Goal: Task Accomplishment & Management: Use online tool/utility

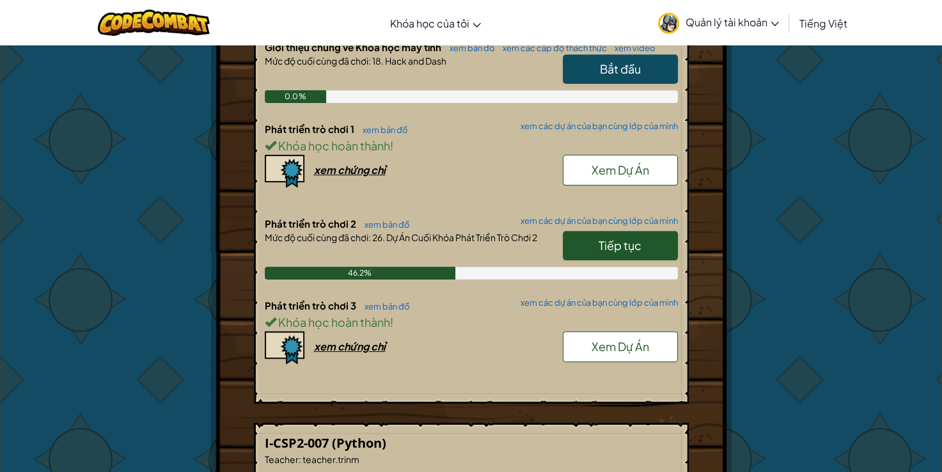
scroll to position [307, 0]
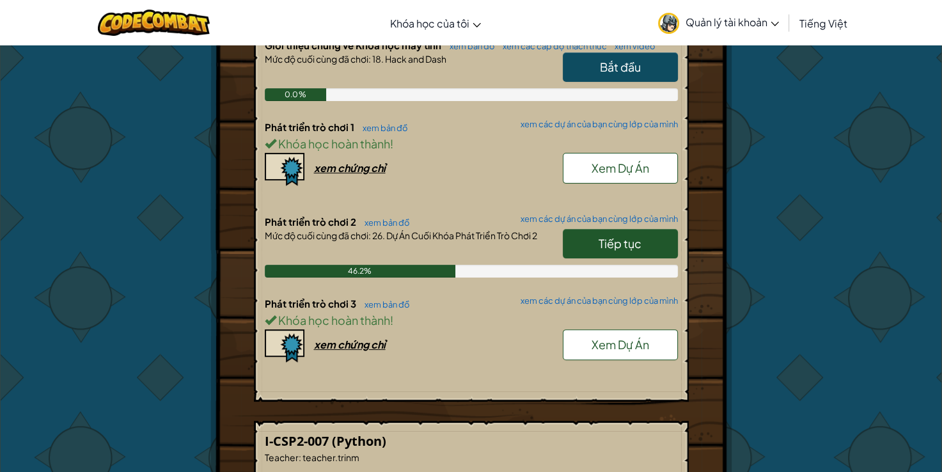
click at [611, 346] on span "Xem Dự Án" at bounding box center [620, 344] width 58 height 15
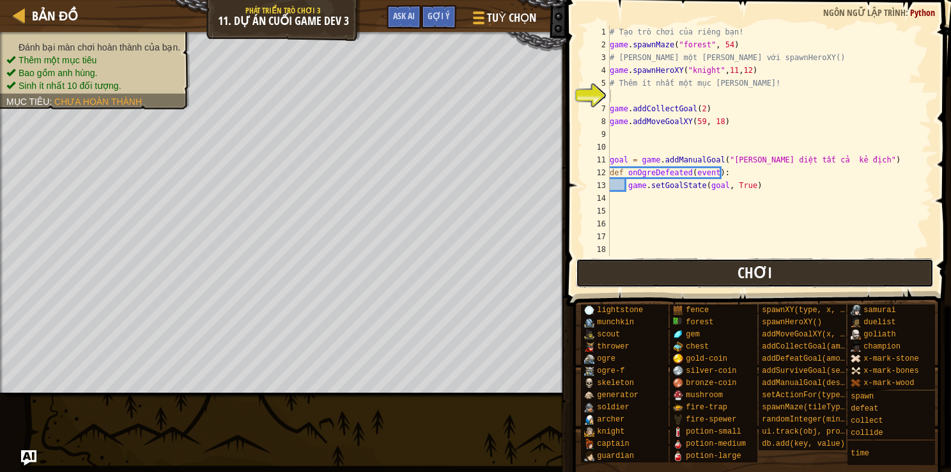
click at [640, 270] on button "Chơi" at bounding box center [755, 272] width 359 height 29
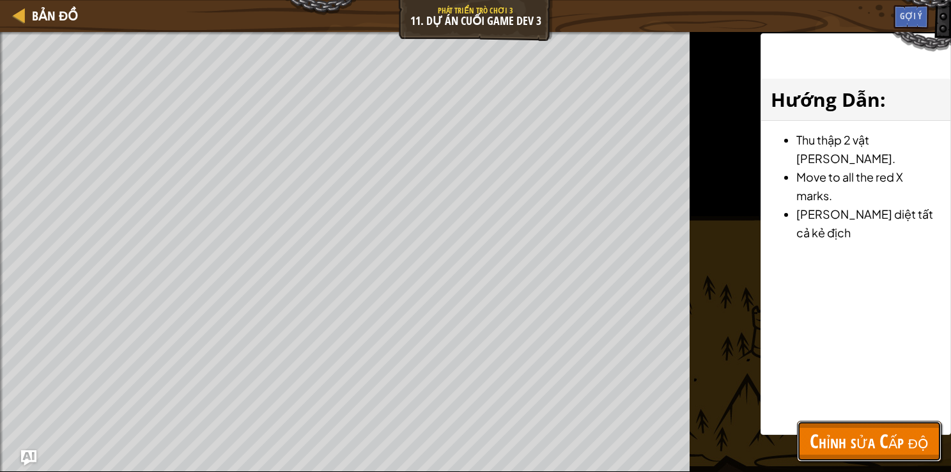
click at [838, 432] on span "Chỉnh sửa Cấp độ" at bounding box center [869, 441] width 119 height 26
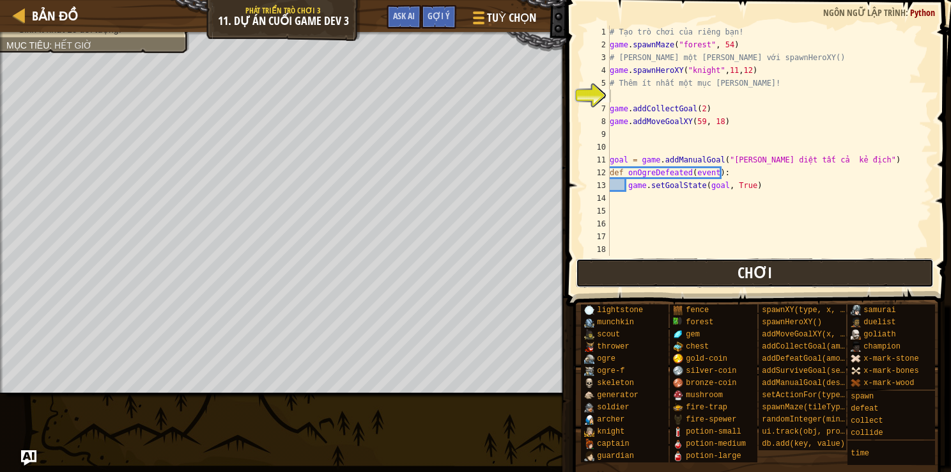
click at [787, 279] on button "Chơi" at bounding box center [755, 272] width 359 height 29
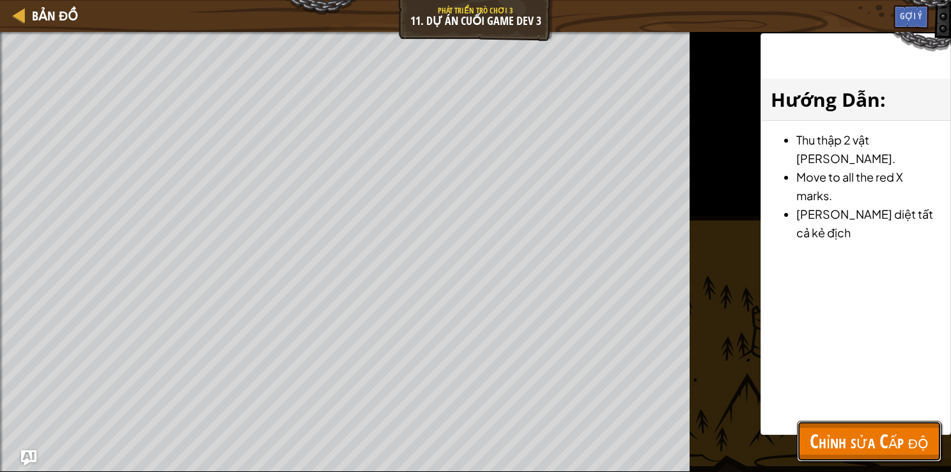
click at [810, 433] on span "Chỉnh sửa Cấp độ" at bounding box center [869, 441] width 119 height 26
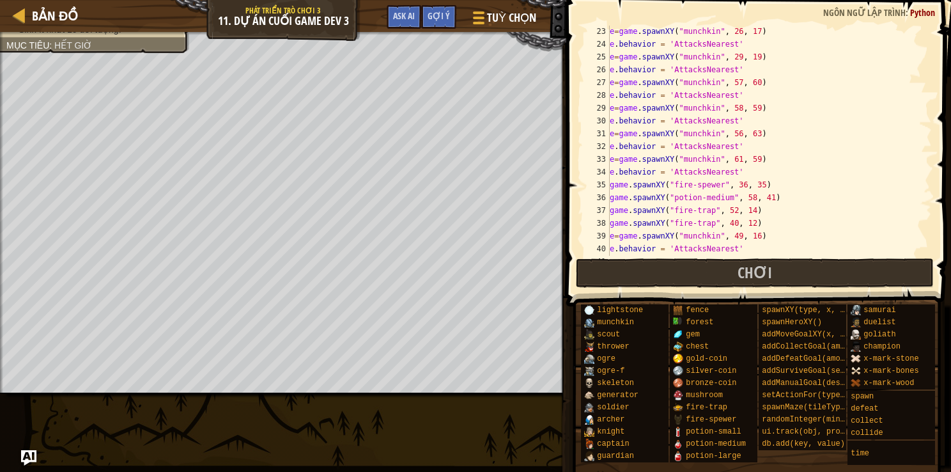
scroll to position [284, 0]
click at [769, 206] on div "e = game . spawnXY ( "munchkin" , 26 , 17 ) e . behavior = 'AttacksNearest' e =…" at bounding box center [764, 151] width 315 height 256
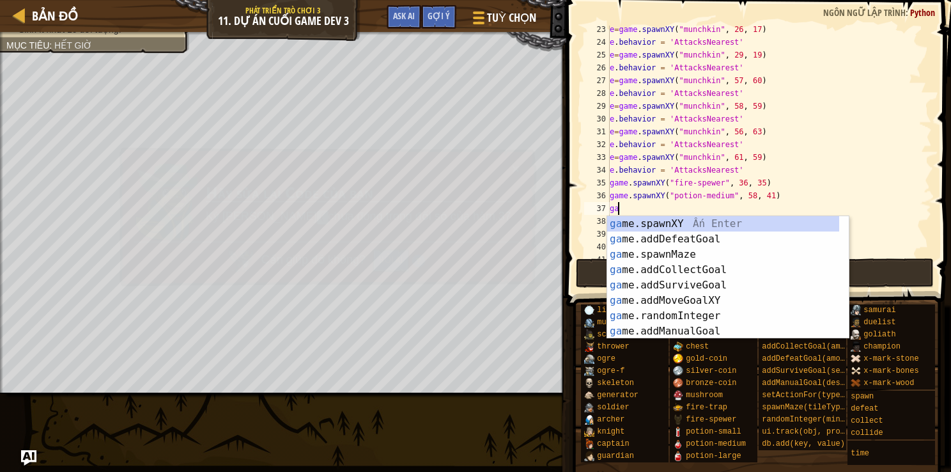
type textarea "g"
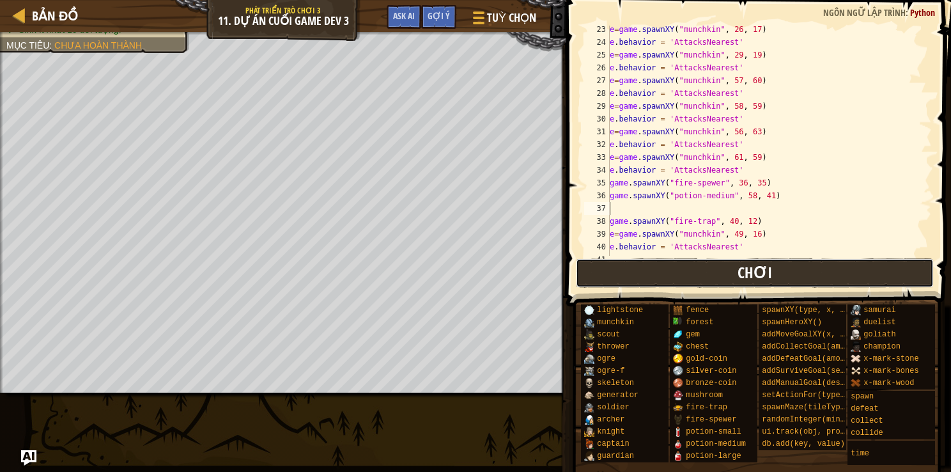
click at [675, 283] on button "Chơi" at bounding box center [755, 272] width 359 height 29
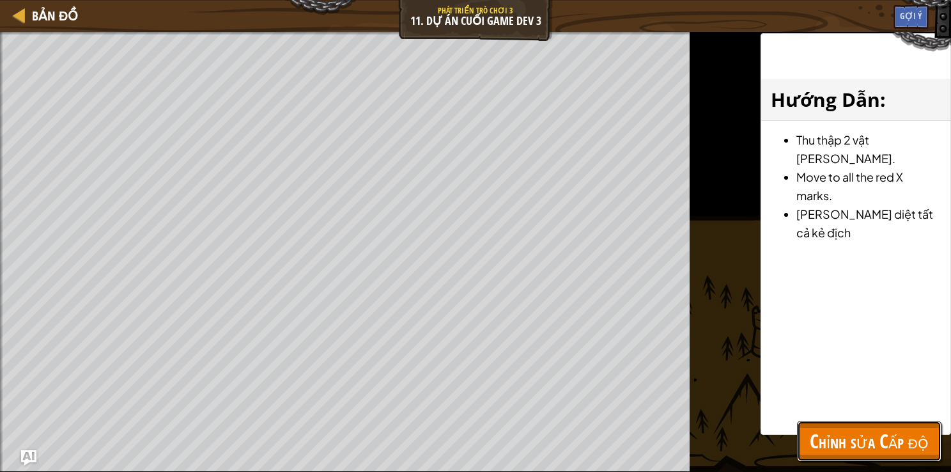
click at [882, 444] on span "Chỉnh sửa Cấp độ" at bounding box center [869, 441] width 119 height 26
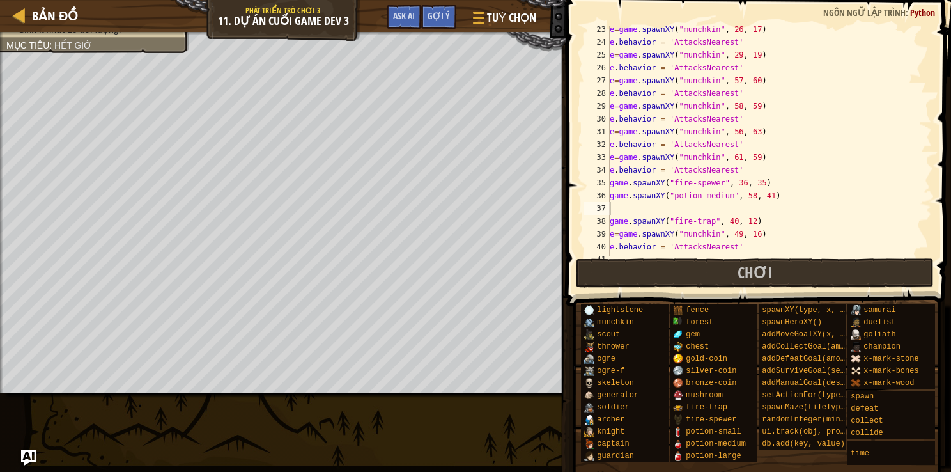
scroll to position [0, 0]
click at [722, 268] on button "Chơi" at bounding box center [755, 272] width 359 height 29
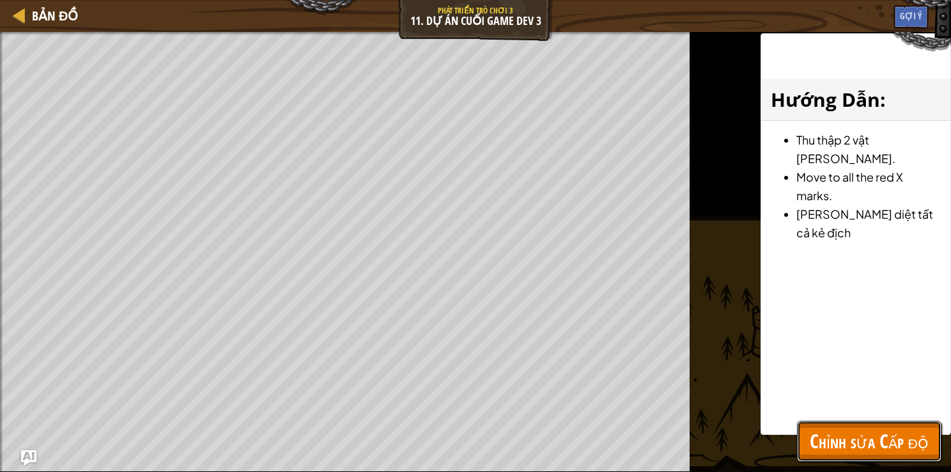
click at [836, 429] on span "Chỉnh sửa Cấp độ" at bounding box center [869, 441] width 119 height 26
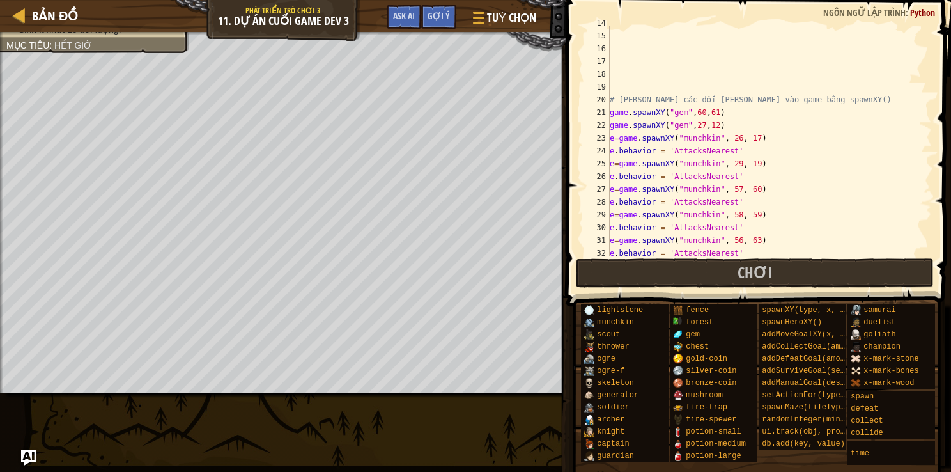
scroll to position [169, 0]
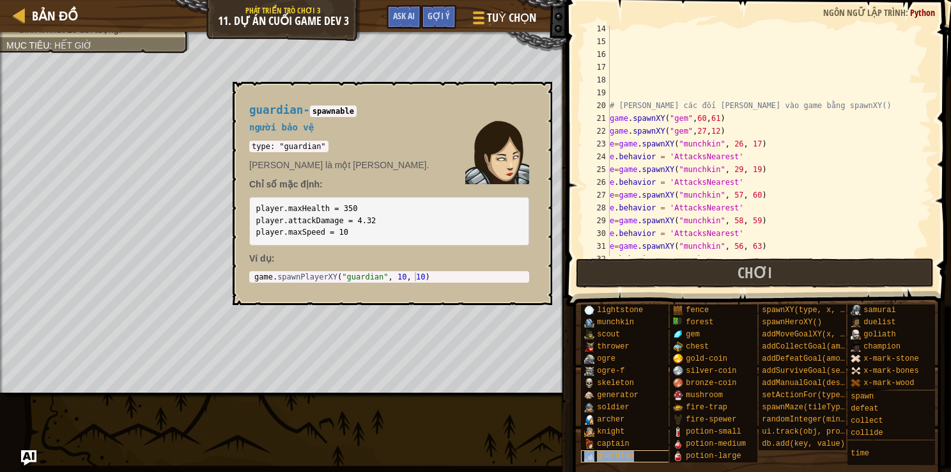
click at [658, 451] on div "guardian" at bounding box center [628, 456] width 95 height 12
click at [630, 353] on div "ogre" at bounding box center [628, 359] width 95 height 12
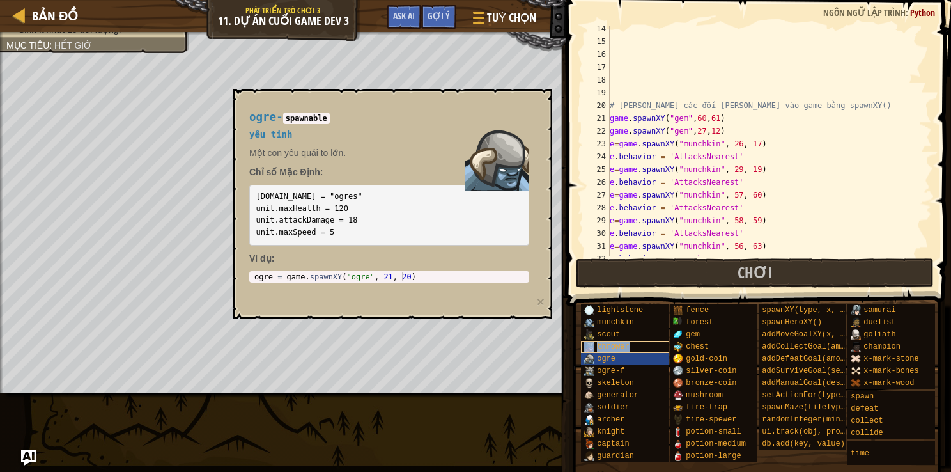
click at [629, 346] on div "thrower" at bounding box center [628, 347] width 95 height 12
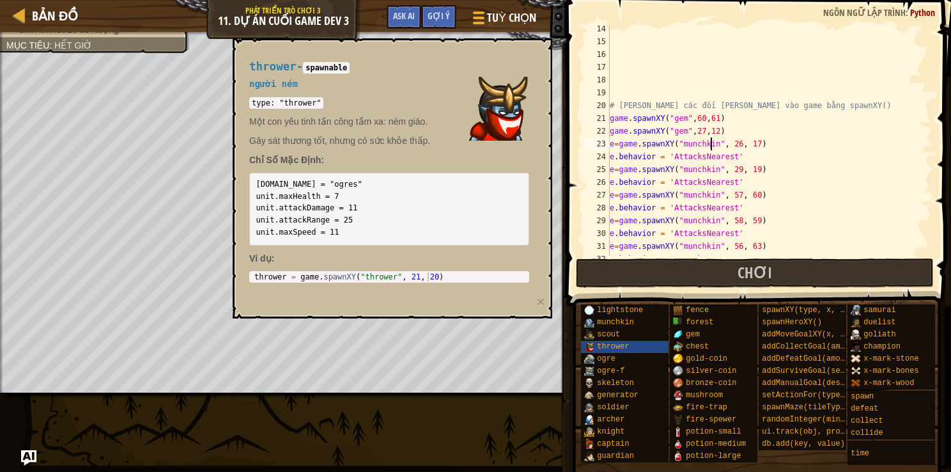
click at [711, 145] on div "# [PERSON_NAME] các đối [PERSON_NAME] vào game bằng spawnXY() game . spawnXY ( …" at bounding box center [764, 150] width 315 height 256
click at [710, 165] on div "# [PERSON_NAME] các đối [PERSON_NAME] vào game bằng spawnXY() game . spawnXY ( …" at bounding box center [764, 150] width 315 height 256
click at [914, 382] on div "x-mark-wood" at bounding box center [895, 383] width 95 height 12
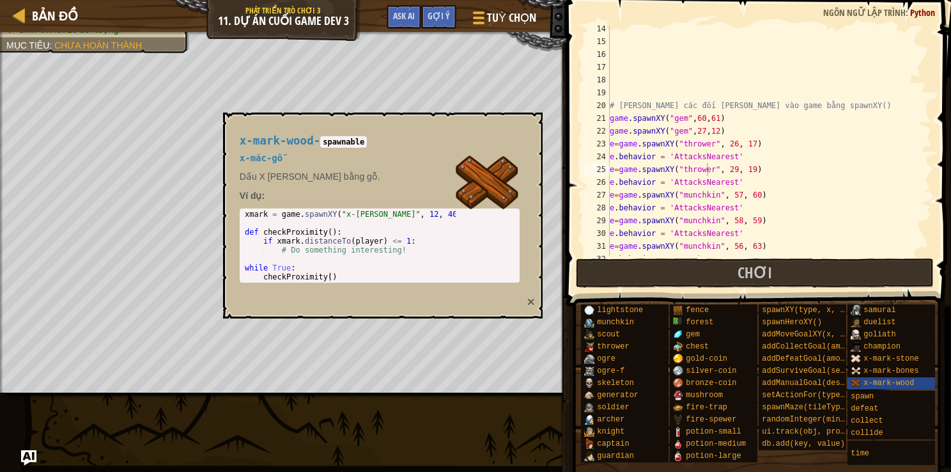
click at [527, 302] on button "×" at bounding box center [531, 301] width 8 height 13
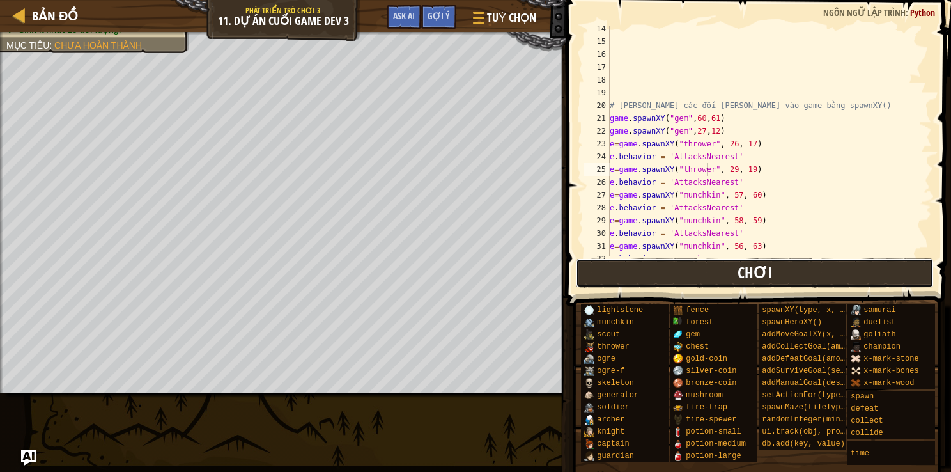
click at [612, 276] on button "Chơi" at bounding box center [755, 272] width 359 height 29
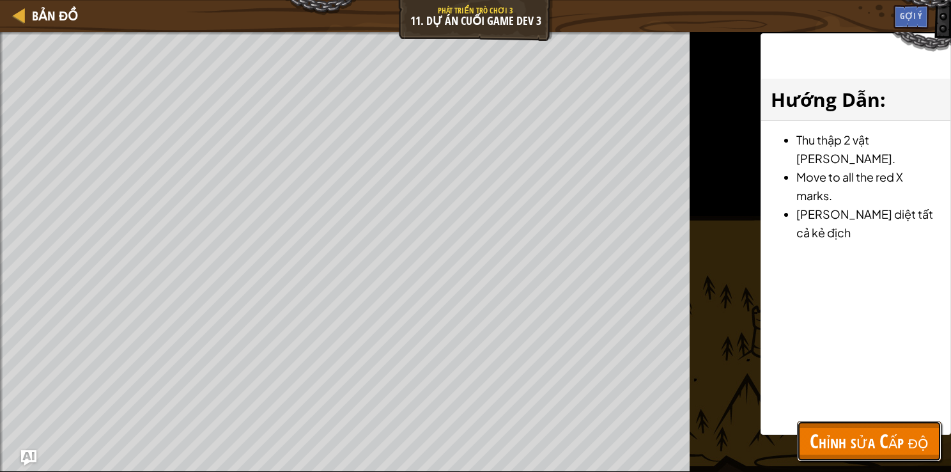
click at [872, 431] on span "Chỉnh sửa Cấp độ" at bounding box center [869, 441] width 119 height 26
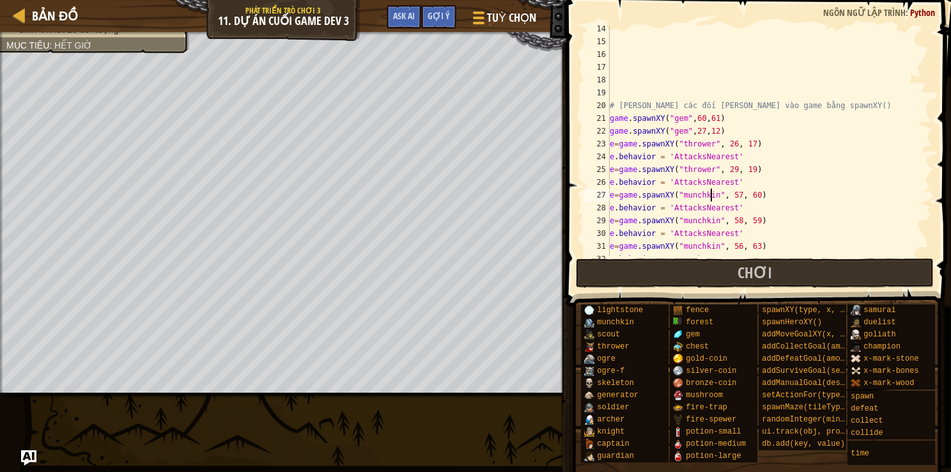
click at [710, 196] on div "# [PERSON_NAME] các đối [PERSON_NAME] vào game bằng spawnXY() game . spawnXY ( …" at bounding box center [764, 150] width 315 height 256
click at [711, 222] on div "# [PERSON_NAME] các đối [PERSON_NAME] vào game bằng spawnXY() game . spawnXY ( …" at bounding box center [764, 150] width 315 height 256
click at [732, 245] on div "# [PERSON_NAME] các đối [PERSON_NAME] vào game bằng spawnXY() game . spawnXY ( …" at bounding box center [764, 150] width 315 height 256
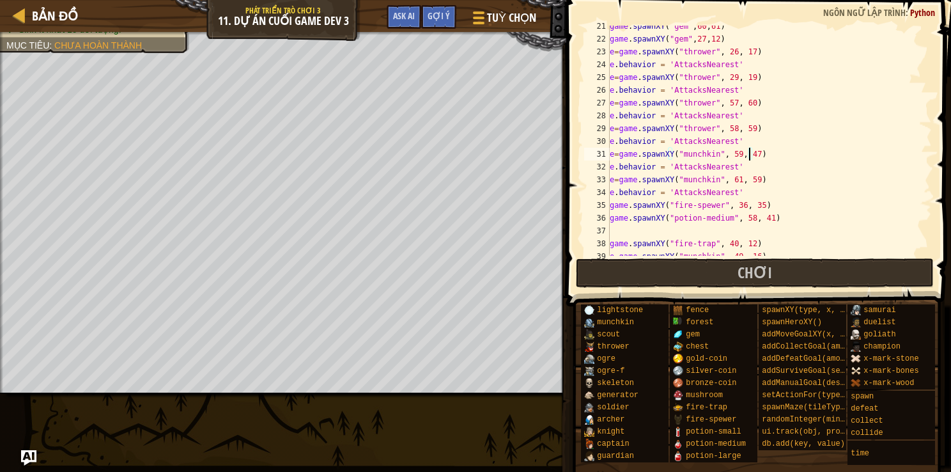
scroll to position [263, 0]
click at [731, 178] on div "game . spawnXY ( "gem" , 60 , 61 ) game . spawnXY ( "gem" , 27 , 12 ) e = game …" at bounding box center [764, 146] width 315 height 256
click at [711, 180] on div "game . spawnXY ( "gem" , 60 , 61 ) game . spawnXY ( "gem" , 27 , 12 ) e = game …" at bounding box center [764, 146] width 315 height 256
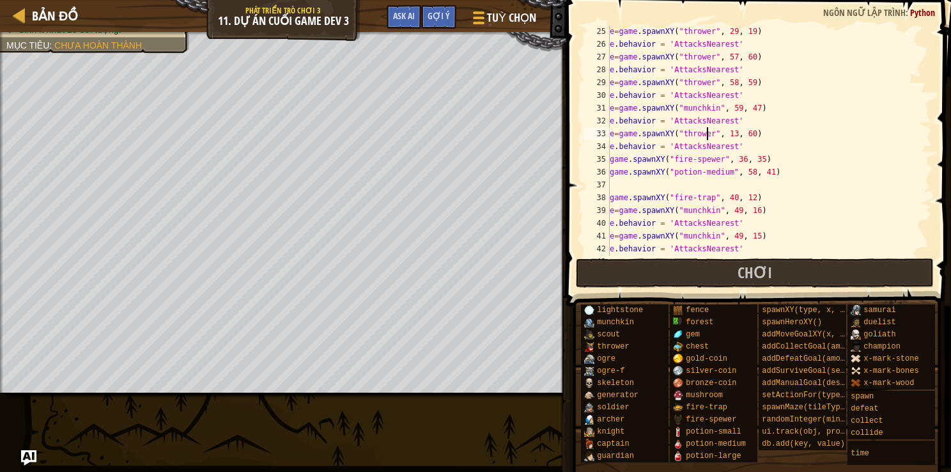
scroll to position [317, 0]
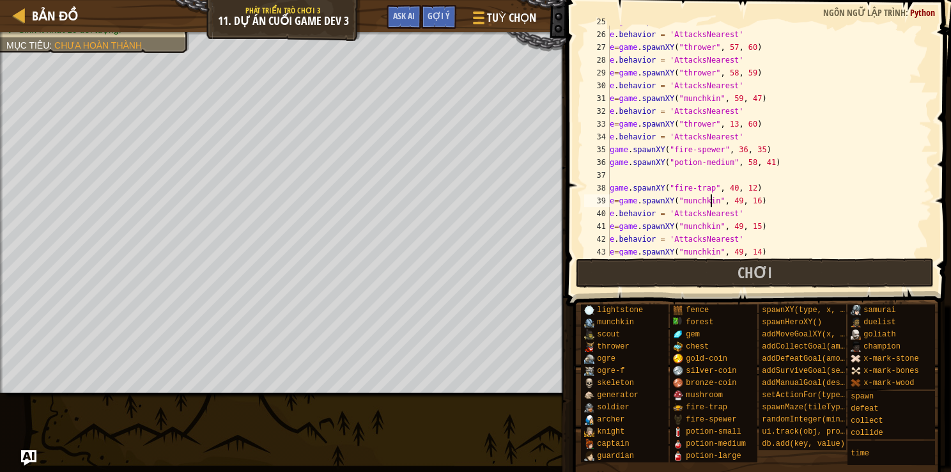
click at [711, 203] on div "e = game . spawnXY ( "thrower" , 29 , 19 ) e . behavior = 'AttacksNearest' e = …" at bounding box center [764, 143] width 315 height 256
click at [728, 196] on div "e = game . spawnXY ( "thrower" , 29 , 19 ) e . behavior = 'AttacksNearest' e = …" at bounding box center [764, 143] width 315 height 256
click at [803, 280] on button "Chơi" at bounding box center [755, 272] width 359 height 29
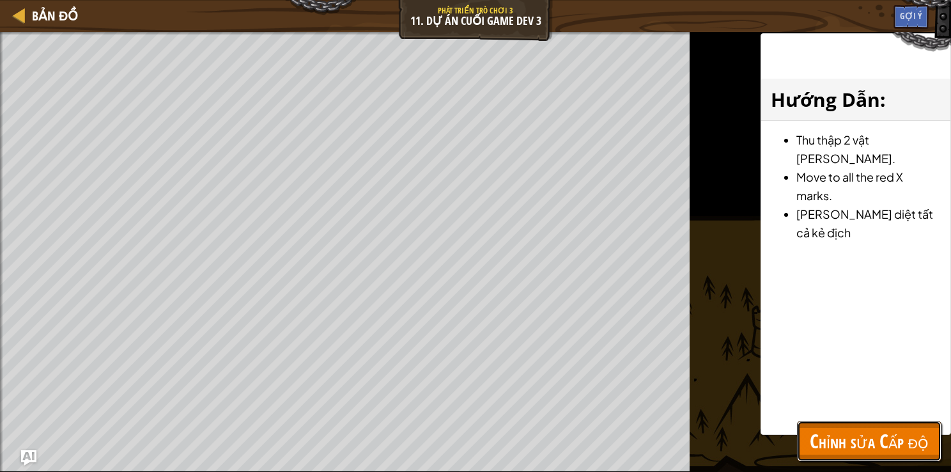
click at [869, 428] on span "Chỉnh sửa Cấp độ" at bounding box center [869, 441] width 119 height 26
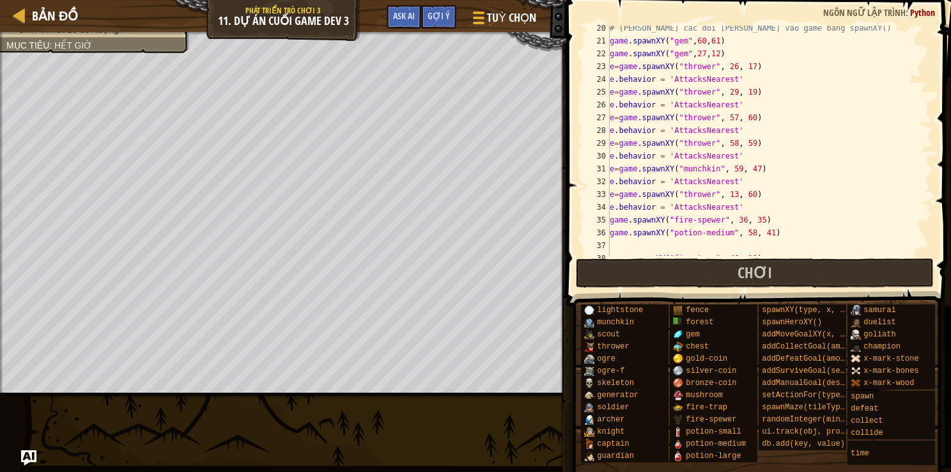
scroll to position [247, 0]
click at [665, 91] on div "# [PERSON_NAME] các đối [PERSON_NAME] vào game bằng spawnXY() game . spawnXY ( …" at bounding box center [764, 150] width 315 height 256
click at [676, 118] on div "# [PERSON_NAME] các đối [PERSON_NAME] vào game bằng spawnXY() game . spawnXY ( …" at bounding box center [764, 150] width 315 height 256
click at [675, 102] on div "# [PERSON_NAME] các đối [PERSON_NAME] vào game bằng spawnXY() game . spawnXY ( …" at bounding box center [764, 150] width 315 height 256
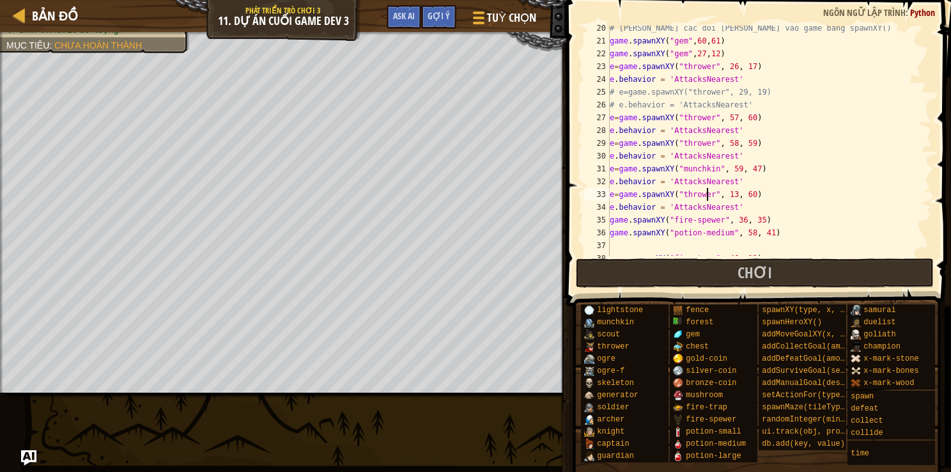
click at [706, 192] on div "# [PERSON_NAME] các đối [PERSON_NAME] vào game bằng spawnXY() game . spawnXY ( …" at bounding box center [764, 150] width 315 height 256
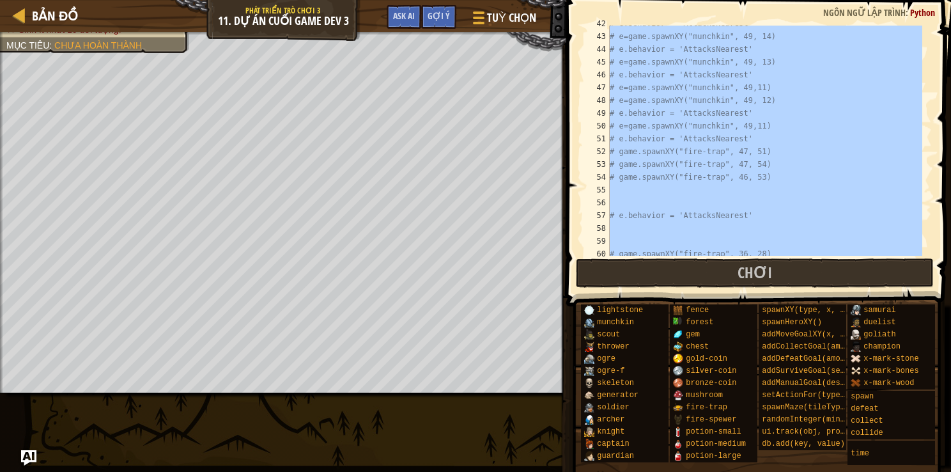
scroll to position [0, 0]
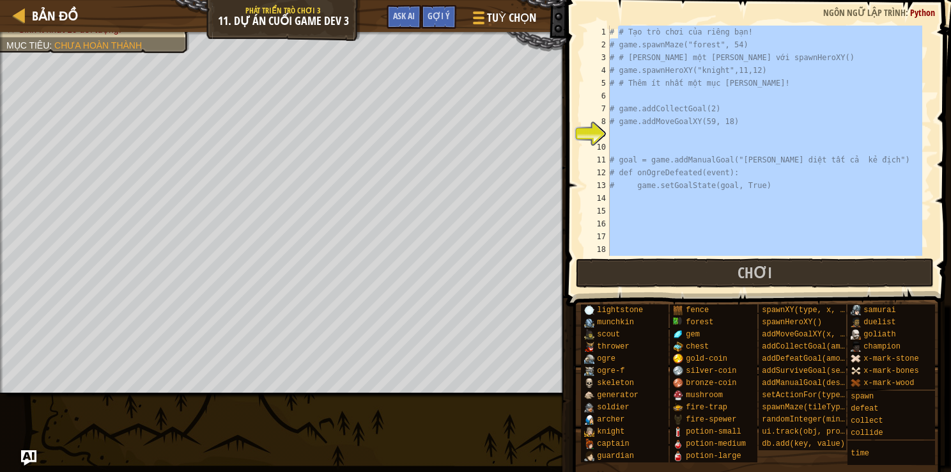
click at [610, 30] on div "# # Tạo trò chơi của riêng bạn! # game.spawnMaze("forest", 54) # # [PERSON_NAME…" at bounding box center [764, 154] width 315 height 256
type textarea "# # Tạo trò chơi của riêng bạn!"
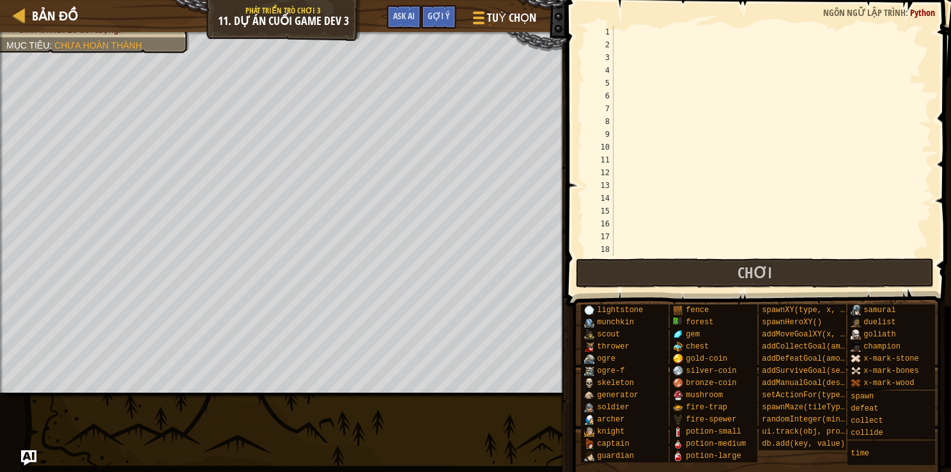
click at [621, 37] on div at bounding box center [766, 154] width 311 height 256
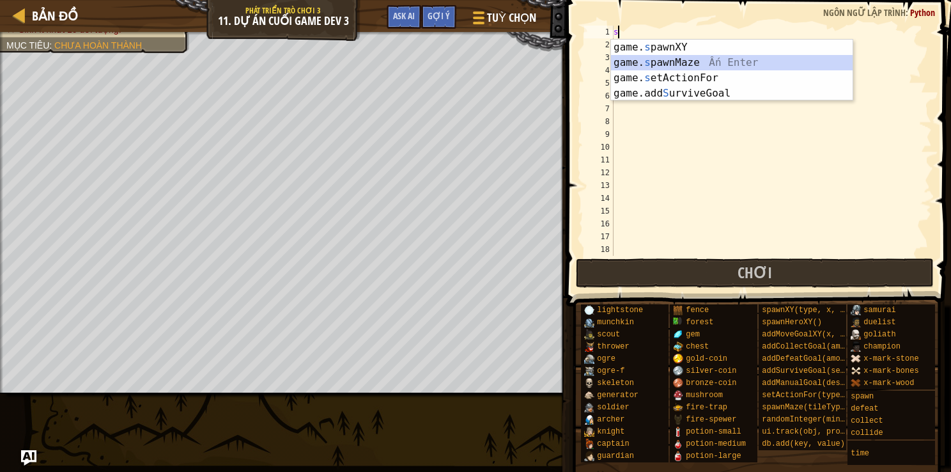
click at [687, 56] on div "game. s pawnXY Ấn Enter game. s pawnMaze Ấn Enter game. s etActionFor Ấn Enter …" at bounding box center [732, 86] width 242 height 92
type textarea "game.spawnMaze("forest", 1)"
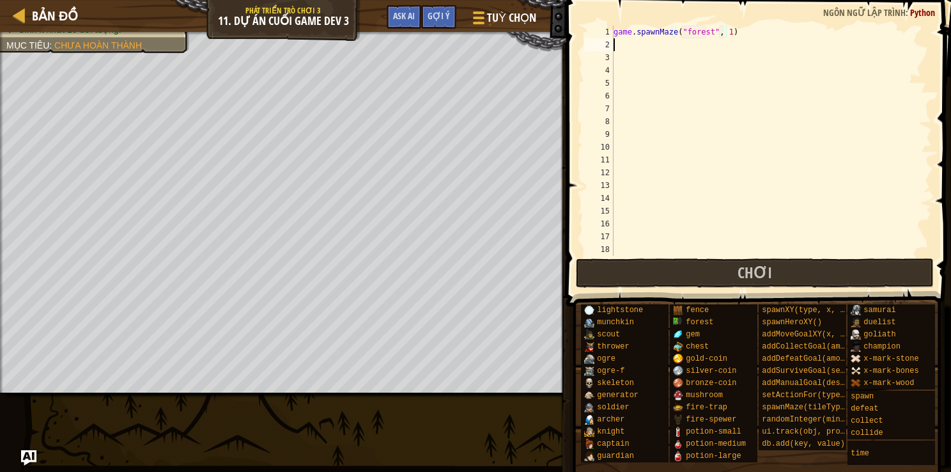
click at [620, 45] on div "game . spawnMaze ( "forest" , 1 )" at bounding box center [766, 154] width 311 height 256
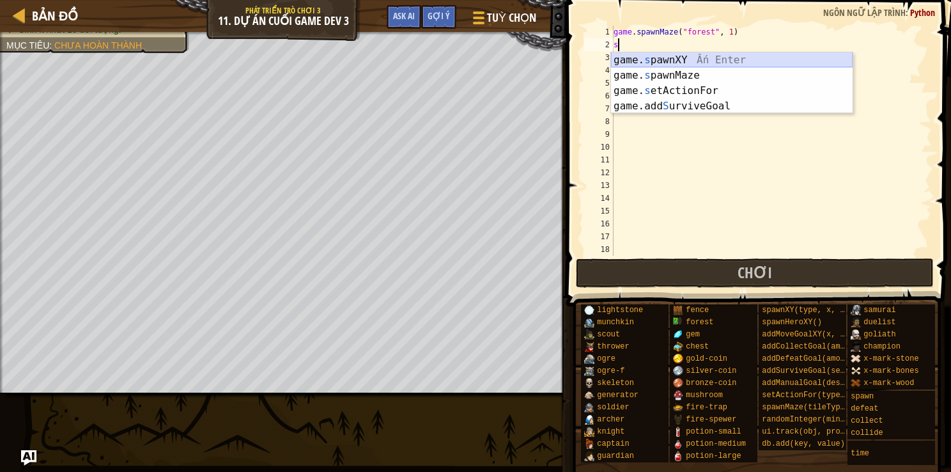
click at [664, 60] on div "game. s pawnXY Ấn Enter game. s pawnMaze Ấn Enter game. s etActionFor Ấn Enter …" at bounding box center [732, 98] width 242 height 92
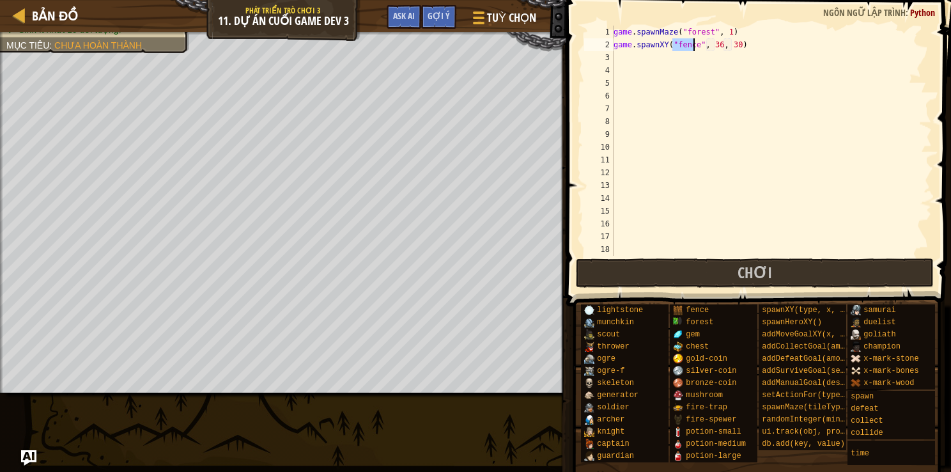
type textarea "game.spawnXY("", 36, 30)"
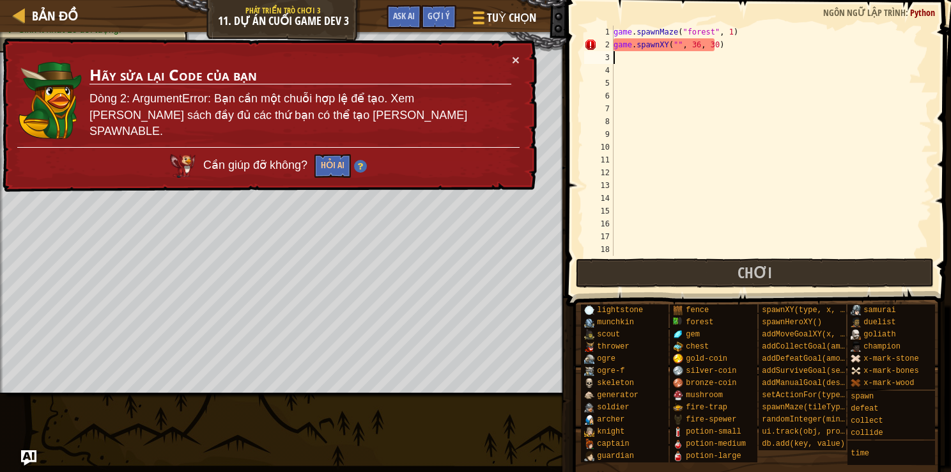
click at [616, 60] on div "game . spawnMaze ( "forest" , 1 ) game . spawnXY ( "" , 36 , 30 )" at bounding box center [766, 154] width 311 height 256
drag, startPoint x: 615, startPoint y: 42, endPoint x: 736, endPoint y: 43, distance: 121.5
click at [736, 43] on div "game . spawnMaze ( "forest" , 1 ) game . spawnXY ( "" , 36 , 30 )" at bounding box center [766, 154] width 311 height 256
click at [672, 43] on div "game . spawnMaze ( "forest" , 1 ) game . spawnXY ( "" , 36 , 30 )" at bounding box center [766, 141] width 311 height 230
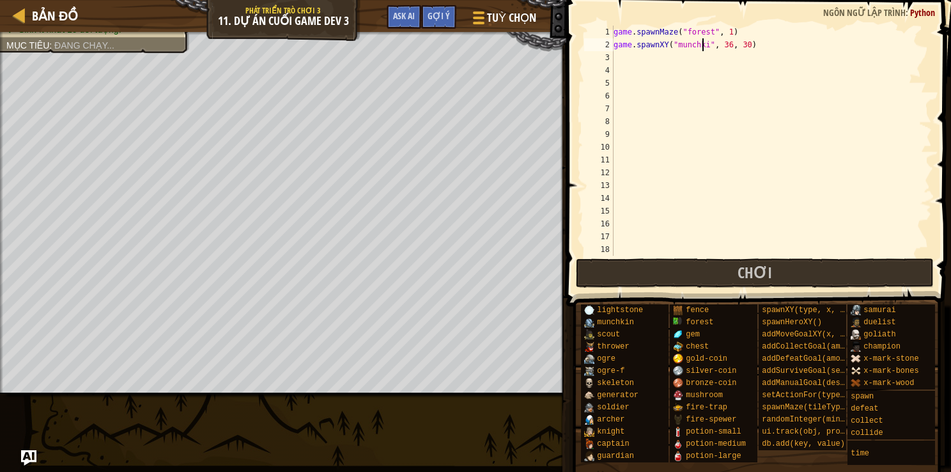
scroll to position [6, 8]
drag, startPoint x: 614, startPoint y: 48, endPoint x: 749, endPoint y: 47, distance: 135.5
click at [749, 47] on div "game . spawnMaze ( "forest" , 1 ) game . spawnXY ( "munchkin" , 36 , 30 )" at bounding box center [766, 154] width 311 height 256
type textarea "game.spawnXY("munchkin", 36, 30)"
click at [749, 47] on div "game . spawnMaze ( "forest" , 1 ) game . spawnXY ( "munchkin" , 36 , 30 )" at bounding box center [766, 141] width 311 height 230
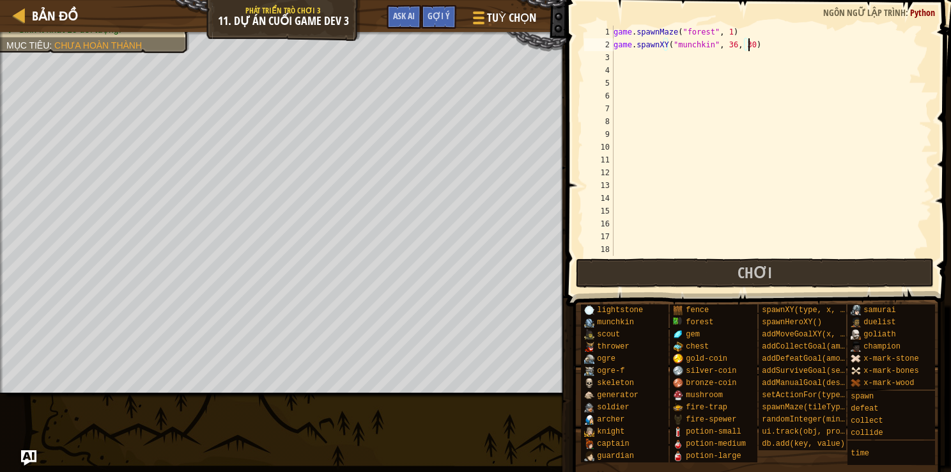
click at [618, 56] on div "game . spawnMaze ( "forest" , 1 ) game . spawnXY ( "munchkin" , 36 , 30 )" at bounding box center [766, 154] width 311 height 256
click at [614, 75] on div "game . spawnMaze ( "forest" , 1 ) game . spawnXY ( "munchkin" , 36 , 30 )" at bounding box center [766, 154] width 311 height 256
drag, startPoint x: 615, startPoint y: 47, endPoint x: 770, endPoint y: 49, distance: 154.7
click at [770, 49] on div "game . spawnMaze ( "forest" , 1 ) game . spawnXY ( "munchkin" , 36 , 30 )" at bounding box center [766, 154] width 311 height 256
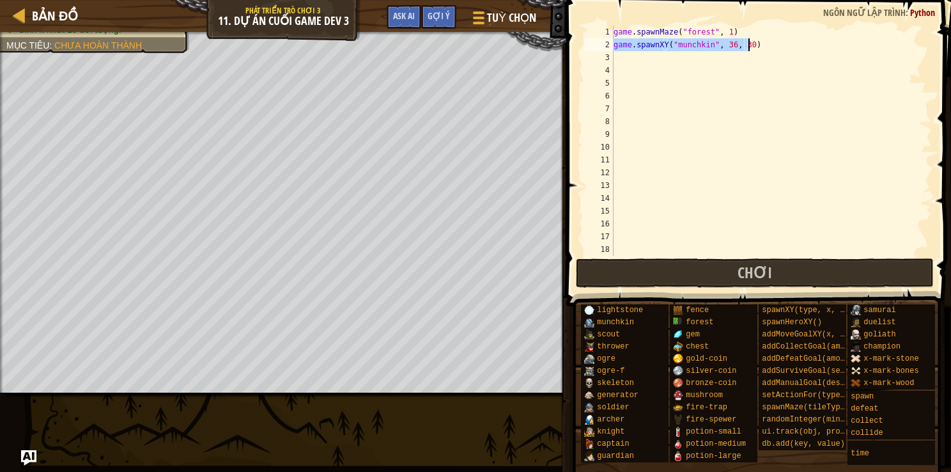
type textarea "game.spawnXY("munchkin", 36, 30)"
click at [618, 58] on div "game . spawnMaze ( "forest" , 1 ) game . spawnXY ( "munchkin" , 36 , 30 )" at bounding box center [766, 154] width 311 height 256
paste textarea "game.spawnXY("munchkin", 36, 30)"
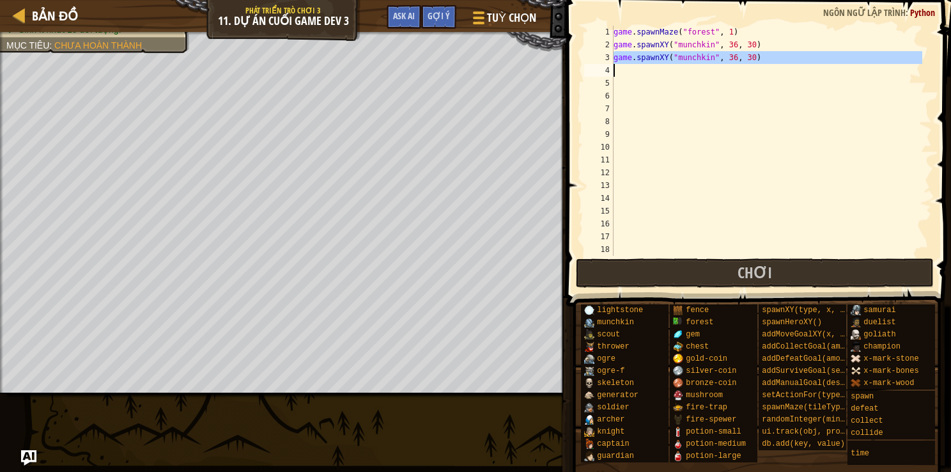
drag, startPoint x: 614, startPoint y: 59, endPoint x: 789, endPoint y: 66, distance: 175.3
click at [789, 66] on div "game . spawnMaze ( "forest" , 1 ) game . spawnXY ( "munchkin" , 36 , 30 ) game …" at bounding box center [766, 154] width 311 height 256
type textarea "game.spawnXY("munchkin", 36, 30)"
click at [620, 81] on div "game . spawnMaze ( "forest" , 1 ) game . spawnXY ( "munchkin" , 36 , 30 ) game …" at bounding box center [766, 154] width 311 height 256
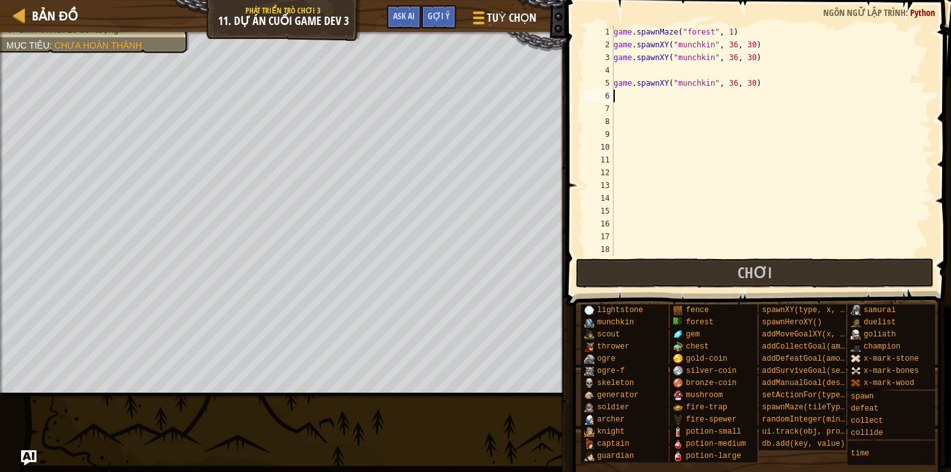
click at [613, 85] on div "5" at bounding box center [598, 83] width 29 height 13
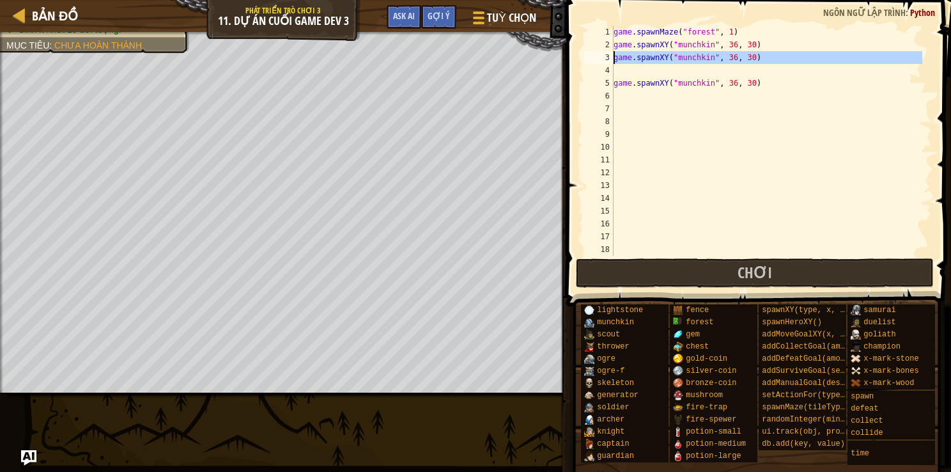
click at [613, 58] on div "3" at bounding box center [598, 57] width 29 height 13
type textarea "game.spawnXY("munchkin", 36, 30)"
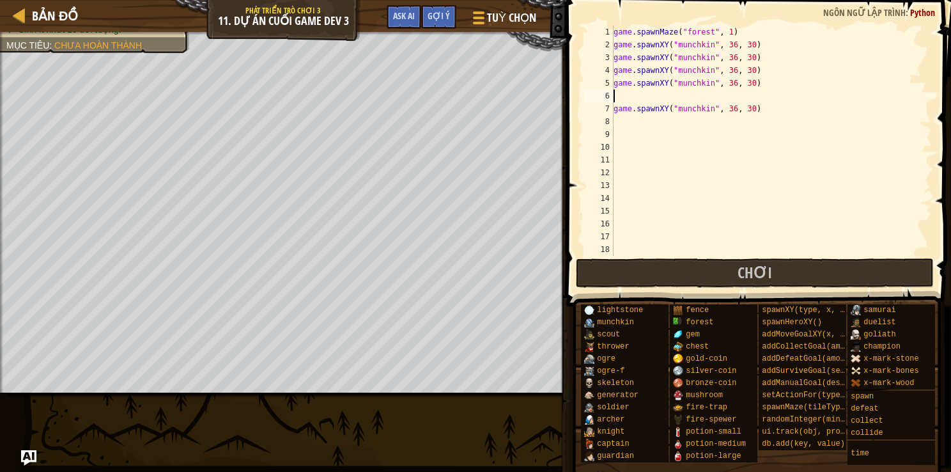
click at [621, 100] on div "game . spawnMaze ( "forest" , 1 ) game . spawnXY ( "munchkin" , 36 , 30 ) game …" at bounding box center [766, 154] width 311 height 256
click at [706, 98] on div "game . spawnMaze ( "forest" , 1 ) game . spawnXY ( "munchkin" , 36 , 30 ) game …" at bounding box center [766, 154] width 311 height 256
click at [706, 81] on div "game . spawnMaze ( "forest" , 1 ) game . spawnXY ( "munchkin" , 36 , 30 ) game …" at bounding box center [766, 154] width 311 height 256
click at [722, 82] on div "game . spawnMaze ( "forest" , 1 ) game . spawnXY ( "munchkin" , 36 , 30 ) game …" at bounding box center [766, 154] width 311 height 256
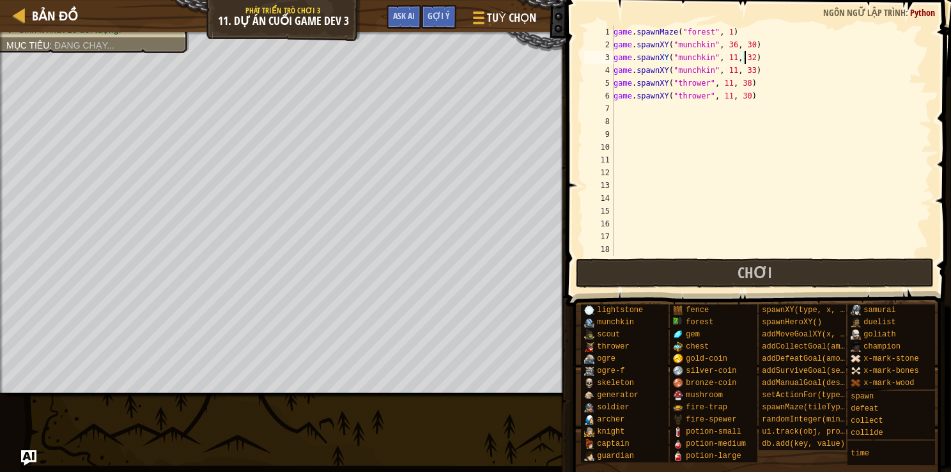
scroll to position [6, 10]
click at [728, 44] on div "game . spawnMaze ( "forest" , 1 ) game . spawnXY ( "munchkin" , 36 , 30 ) game …" at bounding box center [766, 154] width 311 height 256
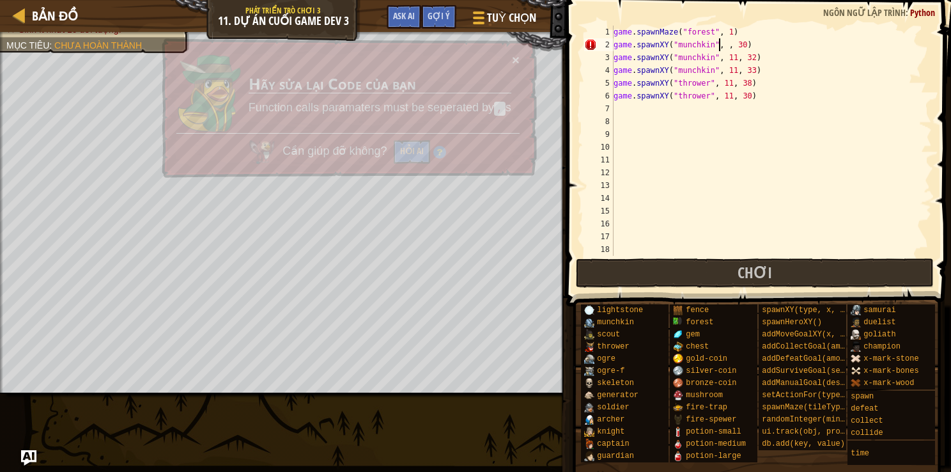
scroll to position [6, 9]
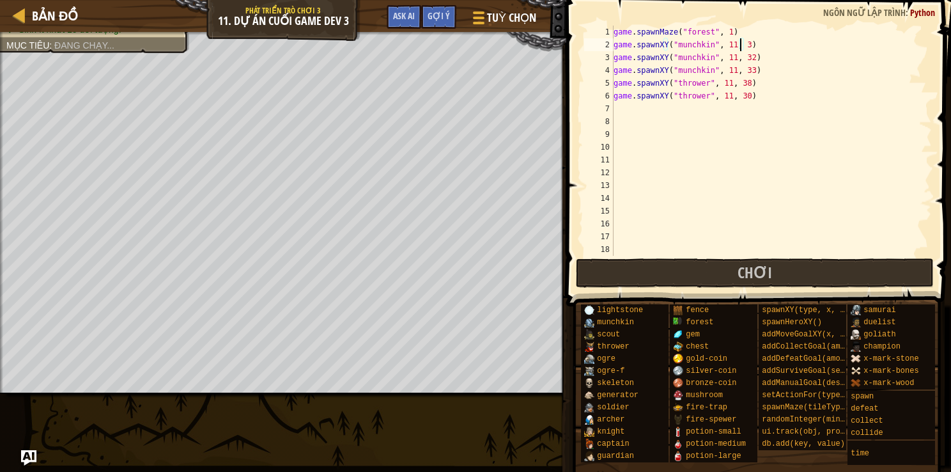
type textarea "game.spawnXY("munchkin", 11, 34)"
click at [619, 130] on div "game . spawnMaze ( "forest" , 1 ) game . spawnXY ( "munchkin" , 11 , 34 ) game …" at bounding box center [766, 154] width 311 height 256
type textarea "game.spawnPlayerXY("knight" ,60"
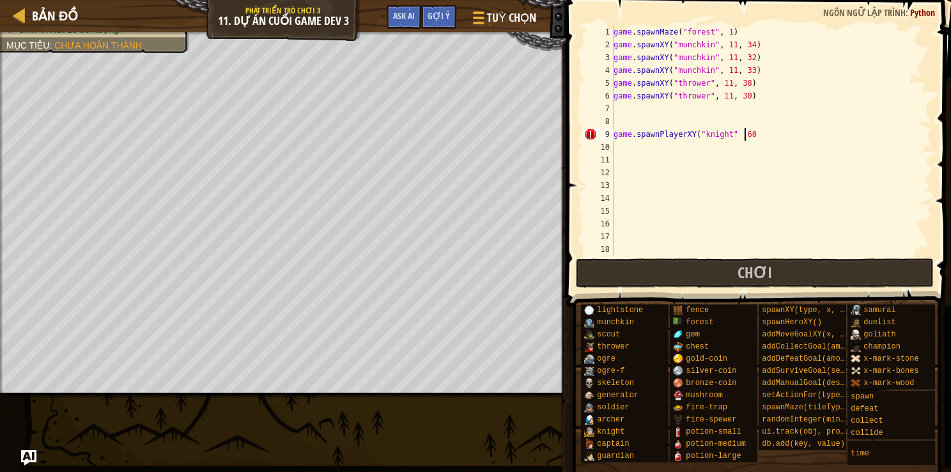
scroll to position [6, 0]
type textarea ","
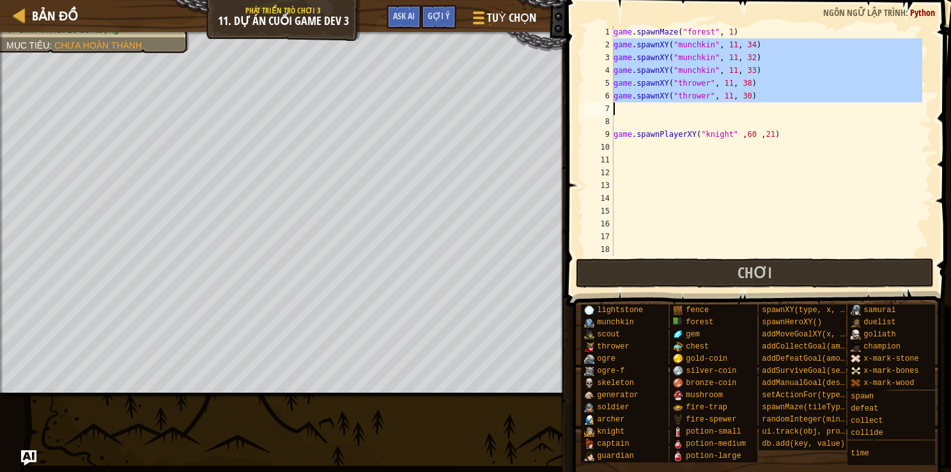
drag, startPoint x: 614, startPoint y: 47, endPoint x: 726, endPoint y: 109, distance: 127.9
click at [726, 109] on div "game . spawnMaze ( "forest" , 1 ) game . spawnXY ( "munchkin" , 11 , 34 ) game …" at bounding box center [766, 154] width 311 height 256
type textarea "game.spawnXY("thrower", 11, 30)"
click at [616, 147] on div "game . spawnMaze ( "forest" , 1 ) game . spawnXY ( "munchkin" , 11 , 34 ) game …" at bounding box center [766, 154] width 311 height 256
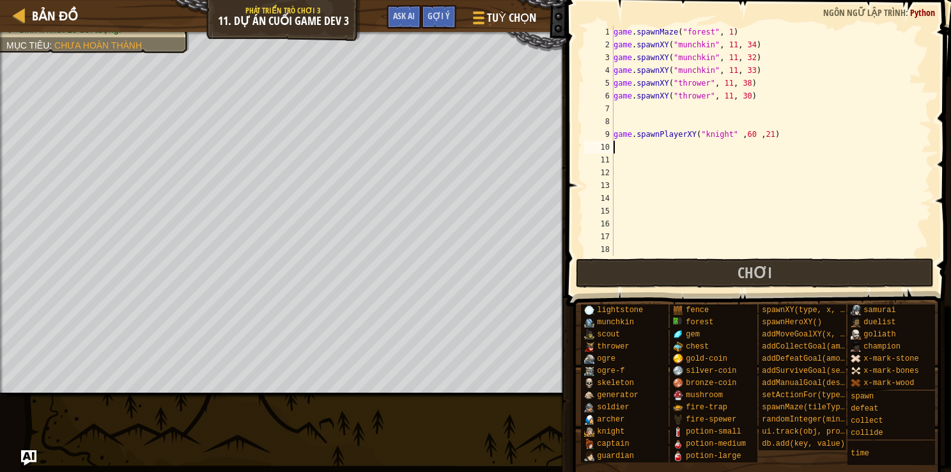
scroll to position [6, 0]
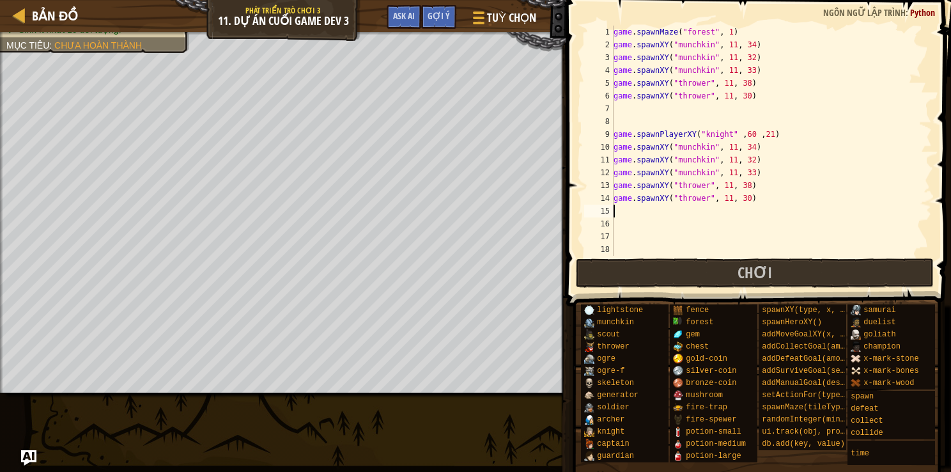
click at [706, 148] on div "game . spawnMaze ( "forest" , 1 ) game . spawnXY ( "munchkin" , 11 , 34 ) game …" at bounding box center [766, 154] width 311 height 256
click at [706, 160] on div "game . spawnMaze ( "forest" , 1 ) game . spawnXY ( "munchkin" , 11 , 34 ) game …" at bounding box center [766, 154] width 311 height 256
click at [699, 188] on div "game . spawnMaze ( "forest" , 1 ) game . spawnXY ( "munchkin" , 11 , 34 ) game …" at bounding box center [766, 154] width 311 height 256
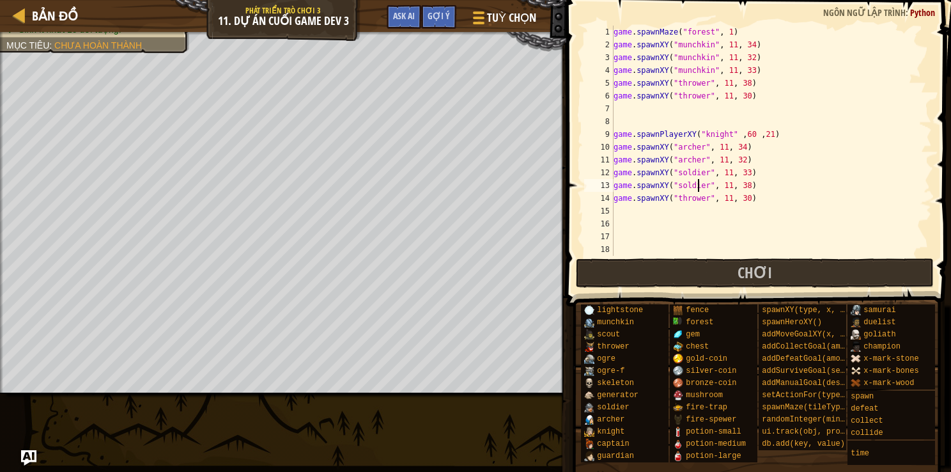
click at [698, 188] on div "game . spawnMaze ( "forest" , 1 ) game . spawnXY ( "munchkin" , 11 , 34 ) game …" at bounding box center [766, 154] width 311 height 256
type textarea "game.spawnXY("soldier", 11, 38) game.spawnXY("thrower", 11, 30)"
click at [621, 212] on div "game . spawnMaze ( "forest" , 1 ) game . spawnXY ( "munchkin" , 11 , 34 ) game …" at bounding box center [766, 154] width 311 height 256
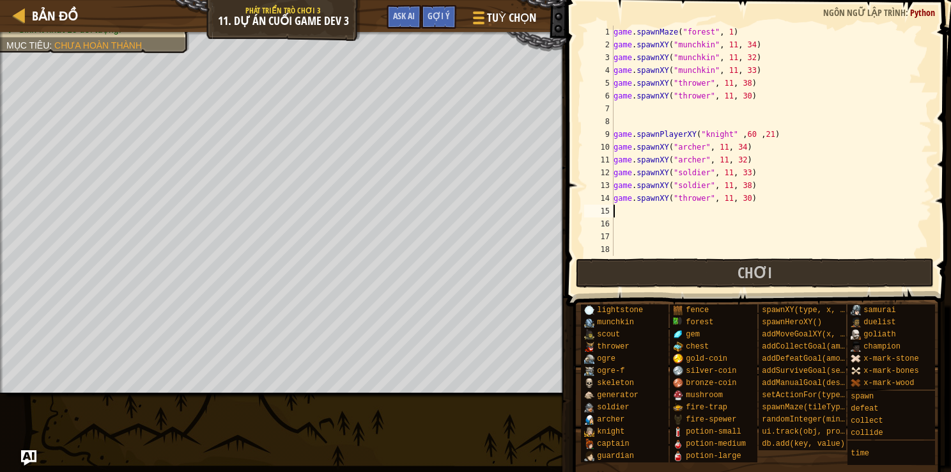
scroll to position [6, 0]
paste textarea "game.spawnXY("thrower", 11, 30)"
click at [747, 199] on div "game . spawnMaze ( "forest" , 1 ) game . spawnXY ( "munchkin" , 11 , 34 ) game …" at bounding box center [766, 154] width 311 height 256
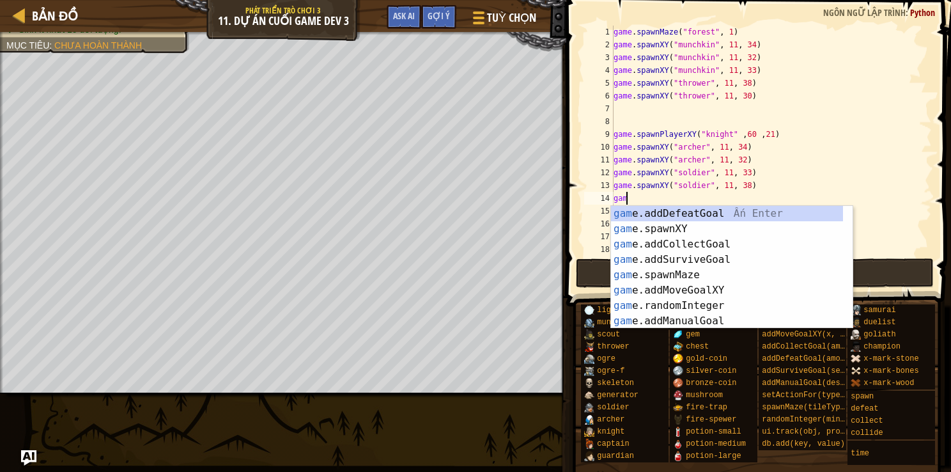
type textarea "g"
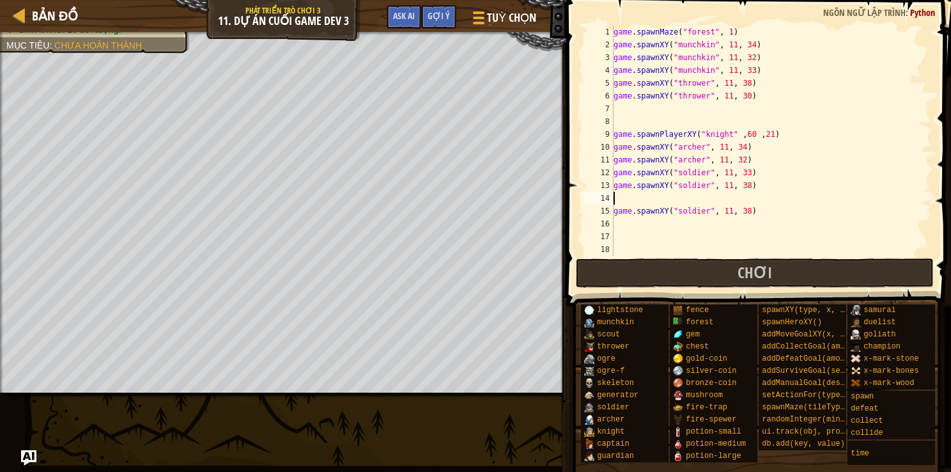
type textarea "game.spawnXY("soldier", 11, 38)"
click at [626, 249] on div "game . spawnMaze ( "forest" , 1 ) game . spawnXY ( "munchkin" , 11 , 34 ) game …" at bounding box center [766, 154] width 311 height 256
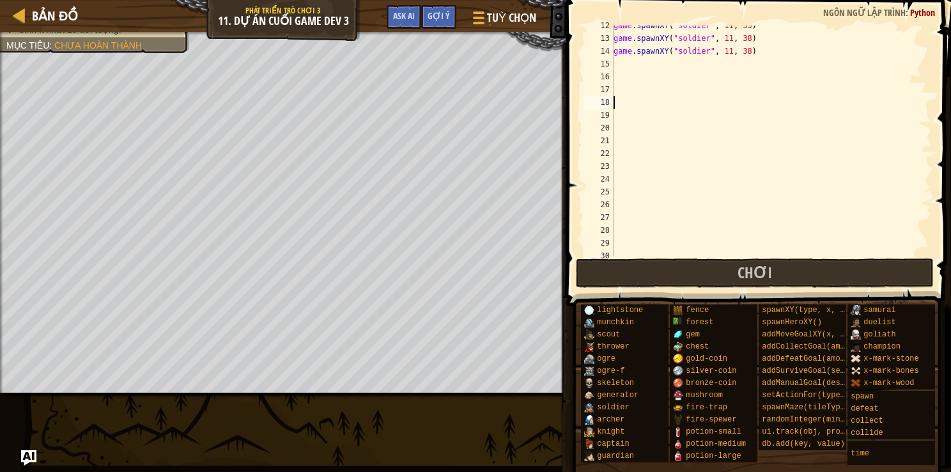
scroll to position [157, 0]
click at [619, 69] on div "game . spawnXY ( "soldier" , 11 , 38 ) game . spawnXY ( "soldier" , 11 , 38 )" at bounding box center [766, 150] width 311 height 256
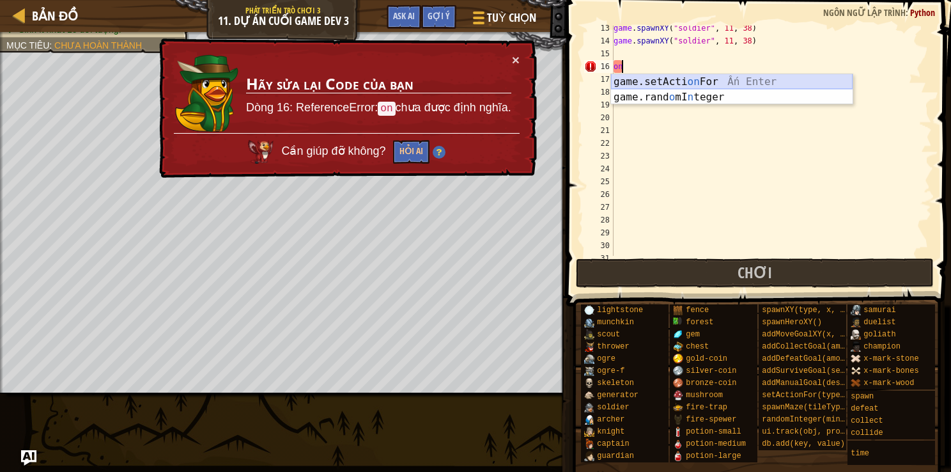
type textarea "o"
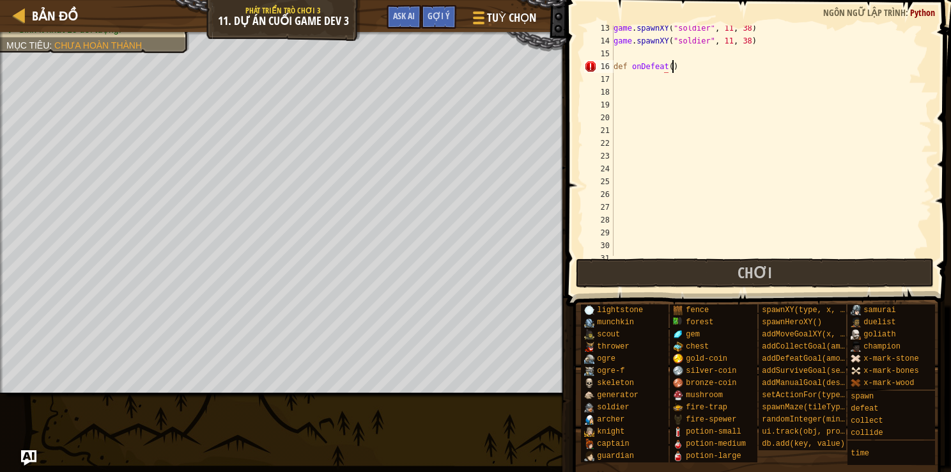
scroll to position [6, 4]
type textarea "def onDefeat():"
type textarea "def onDefeat(e):"
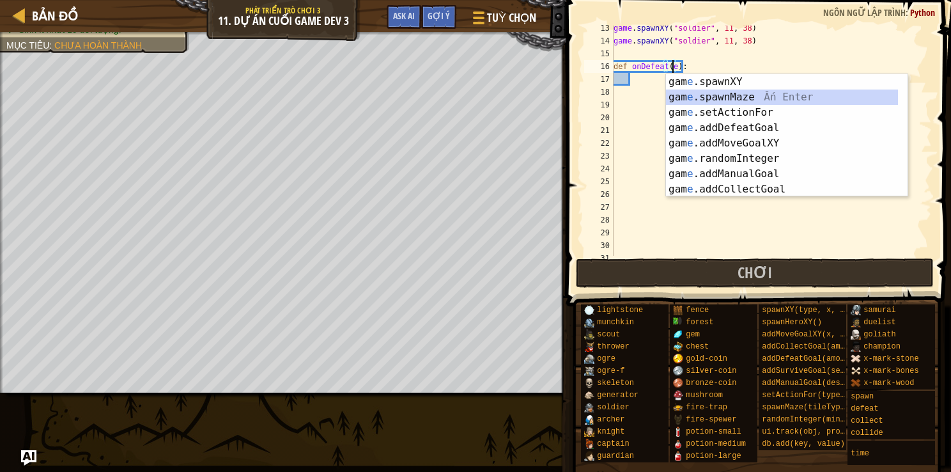
click at [634, 78] on div "game . spawnXY ( "soldier" , 11 , 38 ) game . spawnXY ( "soldier" , 11 , 38 ) d…" at bounding box center [766, 150] width 311 height 256
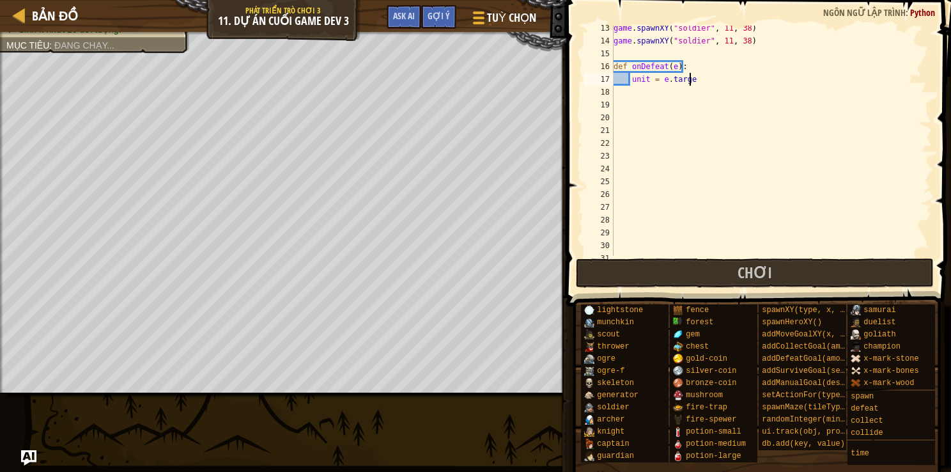
scroll to position [6, 5]
type textarea "unit = [DOMAIN_NAME]"
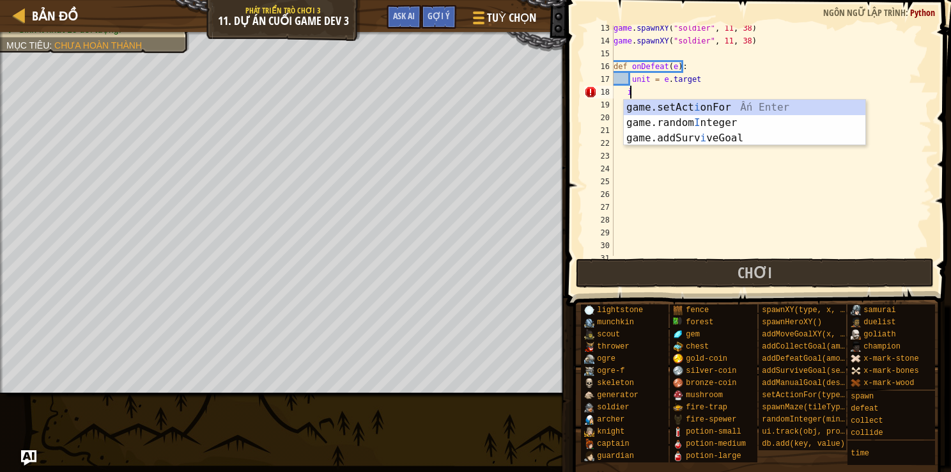
scroll to position [6, 1]
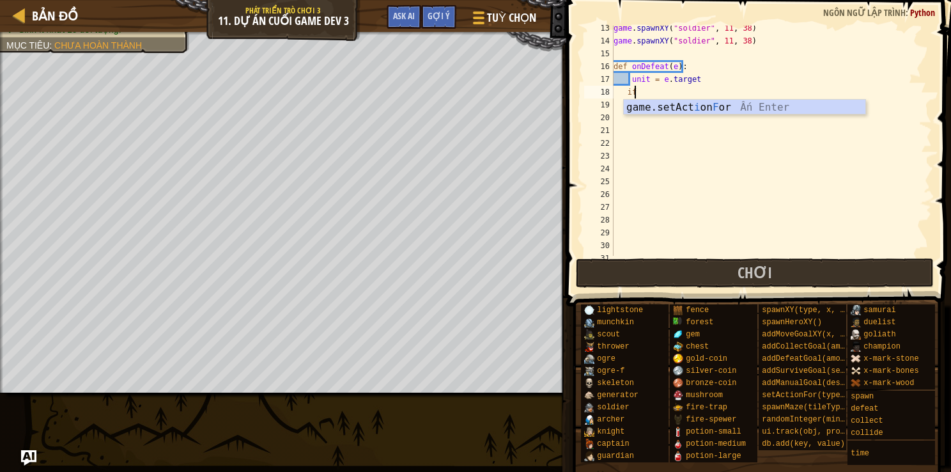
type textarea "i"
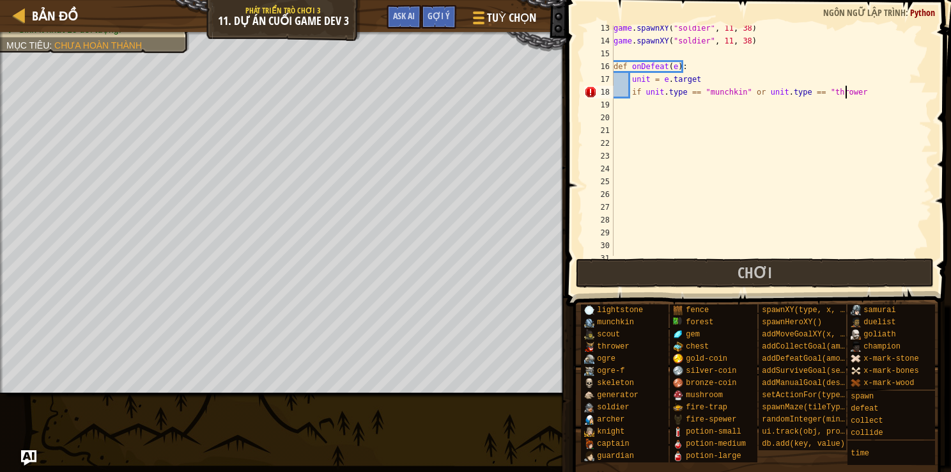
scroll to position [6, 19]
type textarea "if unit.type == "munchkin" or unit.type == "thrower":"
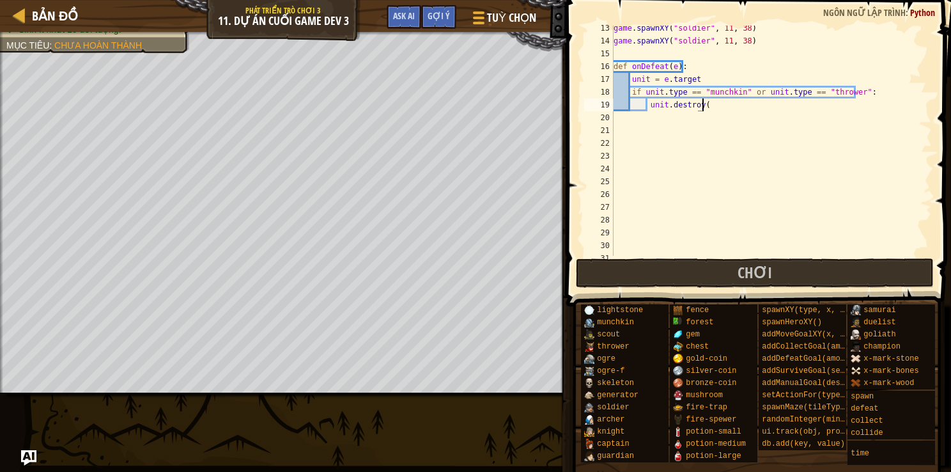
type textarea "unit.destroy()"
type textarea "s"
type textarea "unit.destroy()"
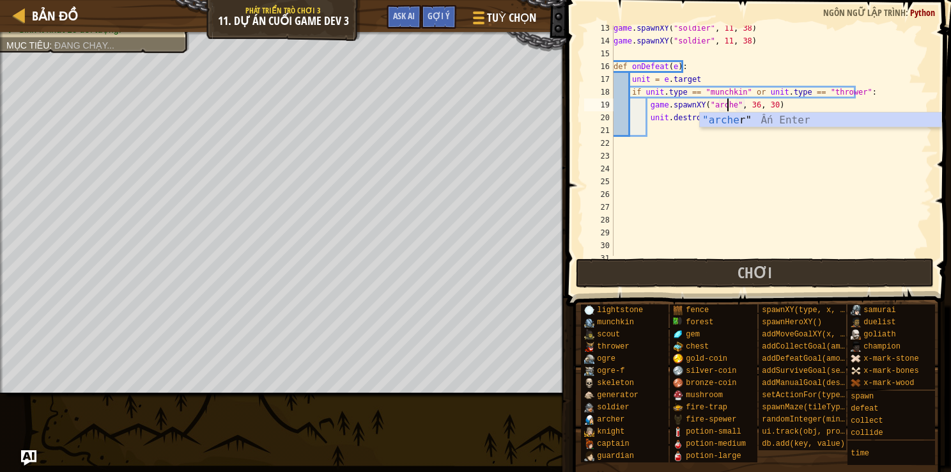
scroll to position [6, 10]
type textarea "game.spawnXY("[PERSON_NAME]", 36, 30)"
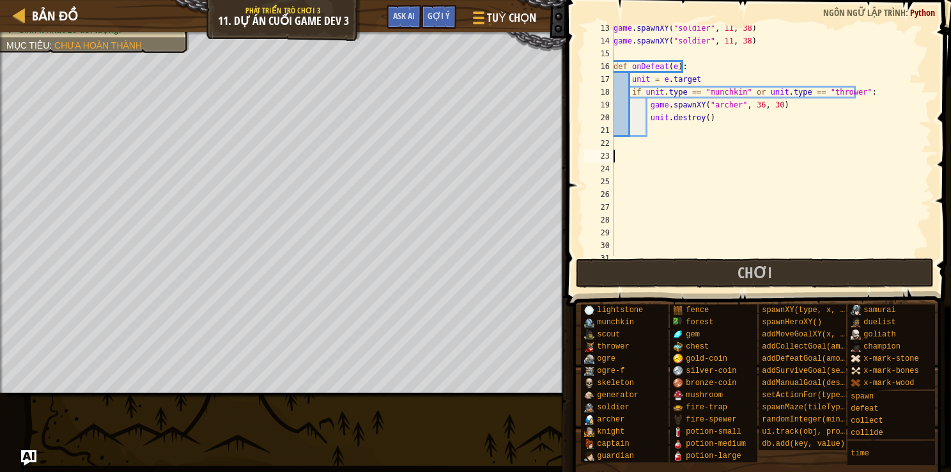
click at [789, 159] on div "game . spawnXY ( "soldier" , 11 , 38 ) game . spawnXY ( "soldier" , 11 , 38 ) d…" at bounding box center [766, 150] width 311 height 256
click at [751, 104] on div "game . spawnXY ( "soldier" , 11 , 38 ) game . spawnXY ( "soldier" , 11 , 38 ) d…" at bounding box center [766, 150] width 311 height 256
type textarea "unit.destroy()"
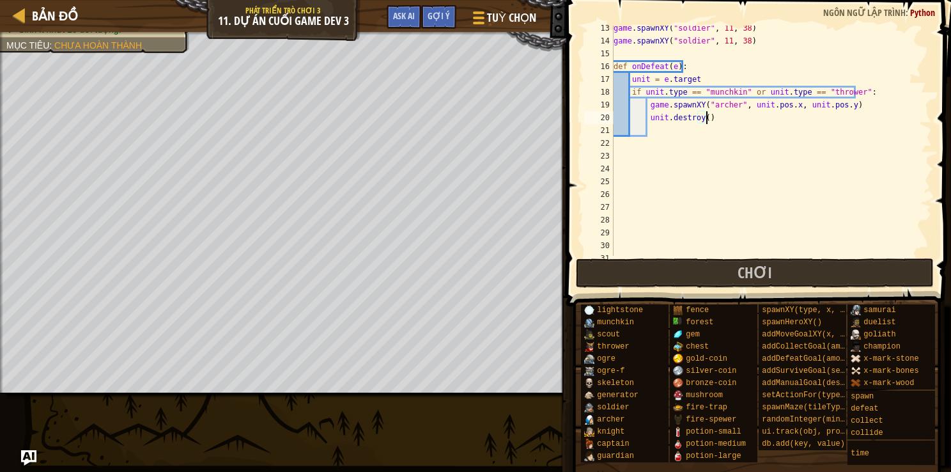
scroll to position [6, 2]
click at [619, 52] on div "game . spawnXY ( "soldier" , 11 , 38 ) game . spawnXY ( "soldier" , 11 , 38 ) d…" at bounding box center [766, 150] width 311 height 256
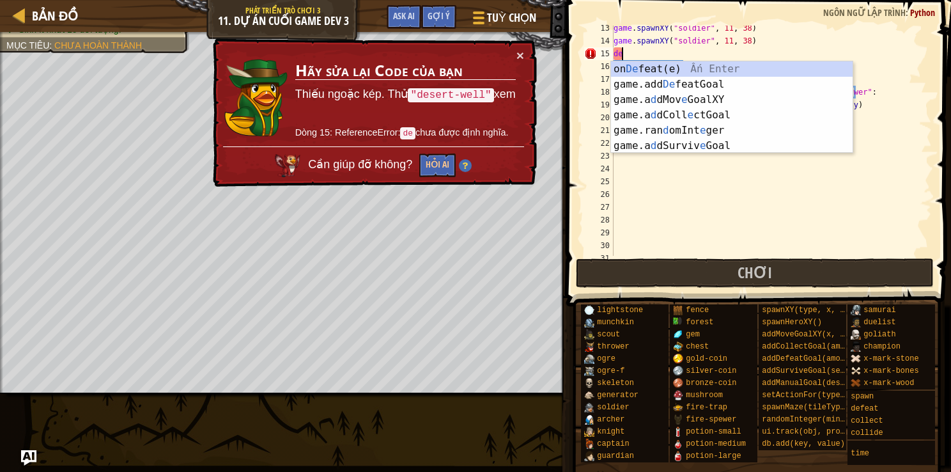
type textarea "d"
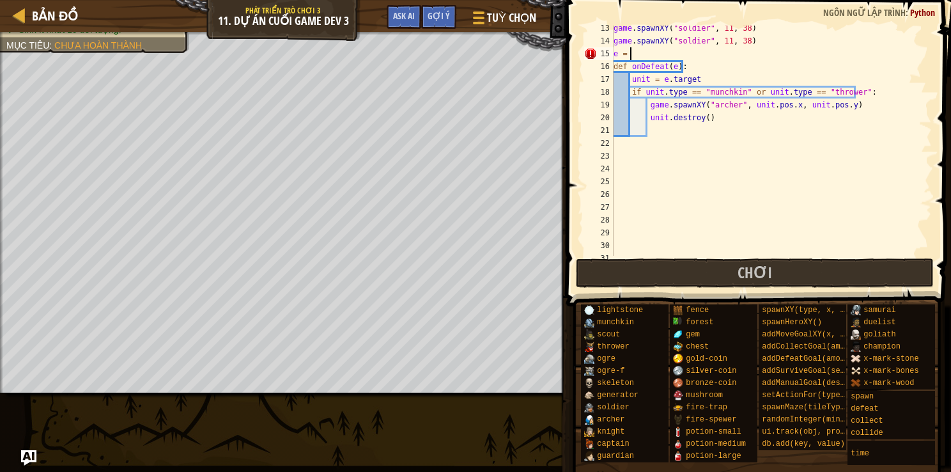
scroll to position [6, 1]
type textarea "unit.destroy()"
click at [653, 130] on div "game . spawnXY ( "soldier" , 11 , 38 ) game . spawnXY ( "soldier" , 11 , 38 ) e…" at bounding box center [766, 150] width 311 height 256
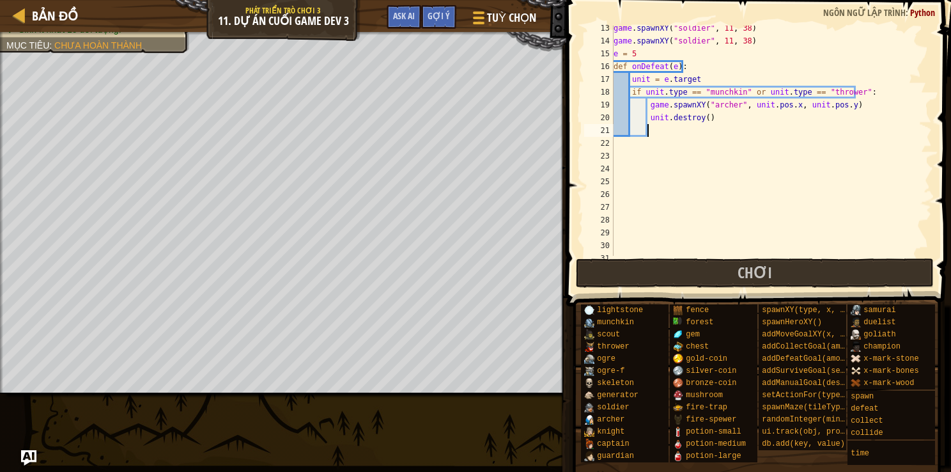
type textarea "h"
type textarea "e -= 1"
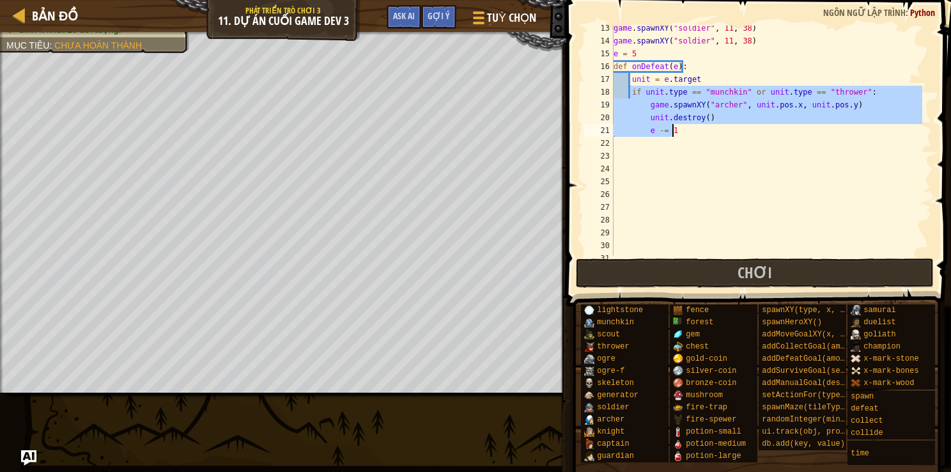
drag, startPoint x: 632, startPoint y: 94, endPoint x: 854, endPoint y: 128, distance: 225.1
click at [854, 128] on div "game . spawnXY ( "soldier" , 11 , 38 ) game . spawnXY ( "soldier" , 11 , 38 ) e…" at bounding box center [766, 150] width 311 height 256
type textarea "unit.destroy() e -= 0"
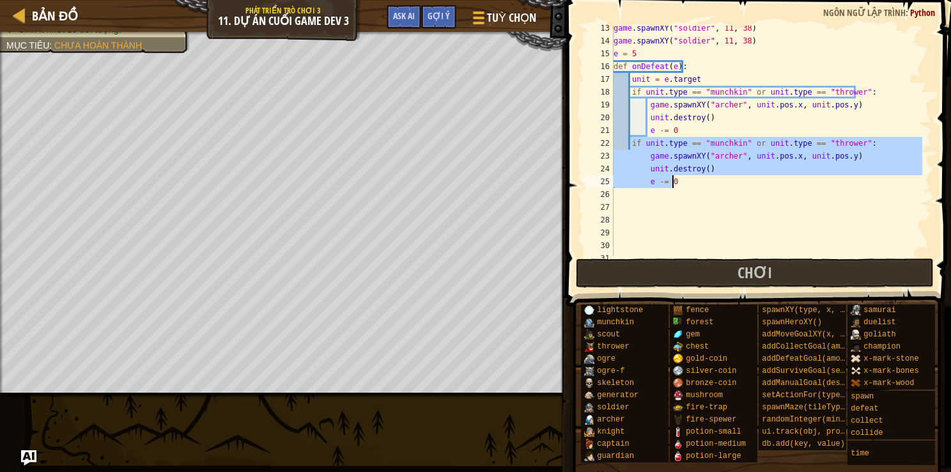
click at [778, 203] on div "game . spawnXY ( "soldier" , 11 , 38 ) game . spawnXY ( "soldier" , 11 , 38 ) e…" at bounding box center [766, 150] width 311 height 256
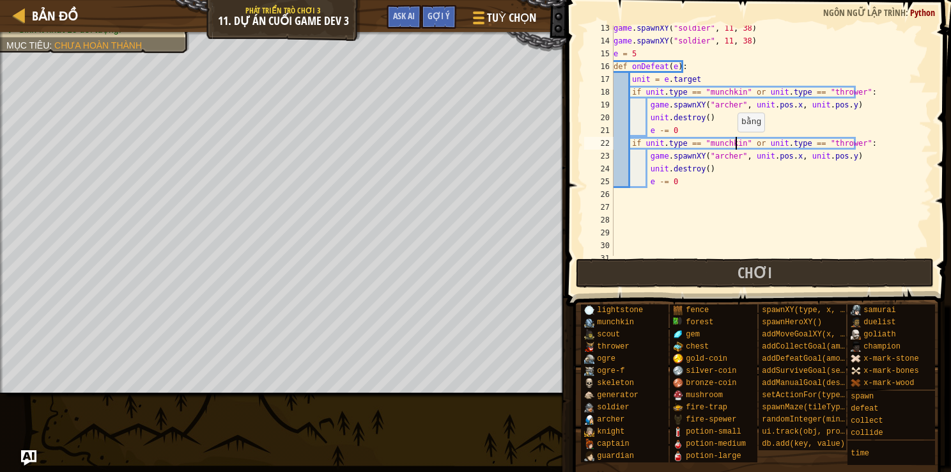
click at [735, 140] on div "game . spawnXY ( "soldier" , 11 , 38 ) game . spawnXY ( "soldier" , 11 , 38 ) e…" at bounding box center [766, 150] width 311 height 256
click at [680, 130] on div "game . spawnXY ( "soldier" , 11 , 38 ) game . spawnXY ( "soldier" , 11 , 38 ) e…" at bounding box center [766, 150] width 311 height 256
click at [837, 146] on div "game . spawnXY ( "soldier" , 11 , 38 ) game . spawnXY ( "soldier" , 11 , 38 ) e…" at bounding box center [766, 150] width 311 height 256
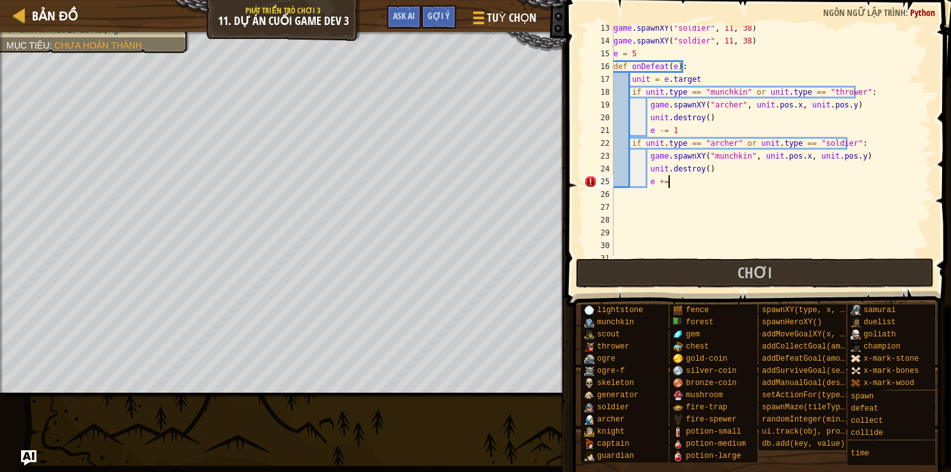
type textarea "e += 1"
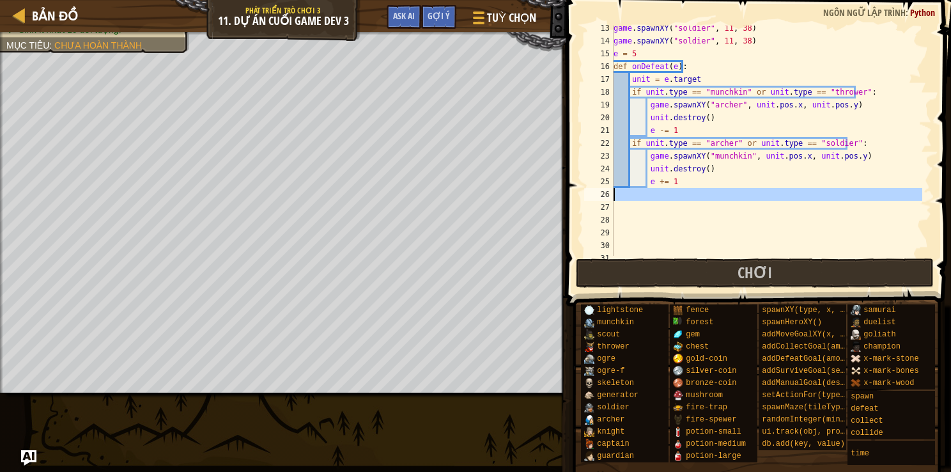
drag, startPoint x: 611, startPoint y: 193, endPoint x: 616, endPoint y: 198, distance: 7.2
click at [616, 198] on div "e += 1 13 14 15 16 17 18 19 20 21 22 23 24 25 26 27 28 29 30 31 32 game . spawn…" at bounding box center [757, 141] width 350 height 230
click at [616, 207] on div "game . spawnXY ( "soldier" , 11 , 38 ) game . spawnXY ( "soldier" , 11 , 38 ) e…" at bounding box center [766, 141] width 311 height 230
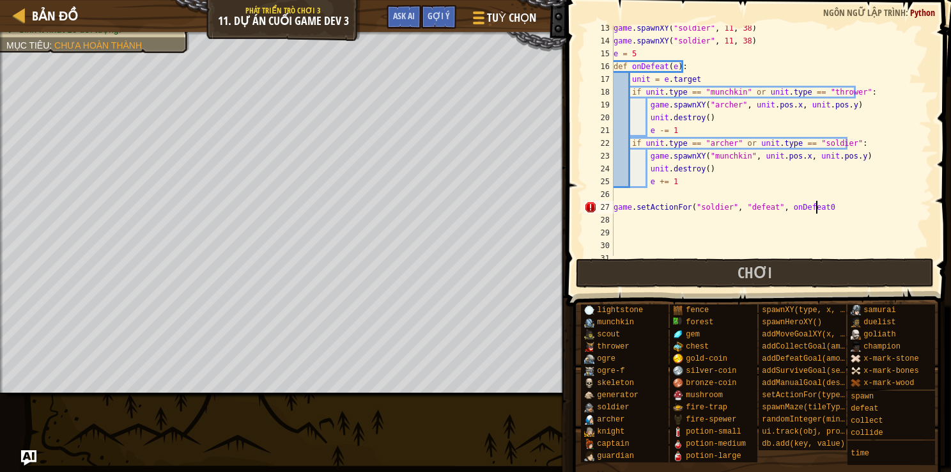
scroll to position [6, 15]
click at [666, 206] on div "game . spawnXY ( "soldier" , 11 , 38 ) game . spawnXY ( "soldier" , 11 , 38 ) e…" at bounding box center [766, 150] width 311 height 256
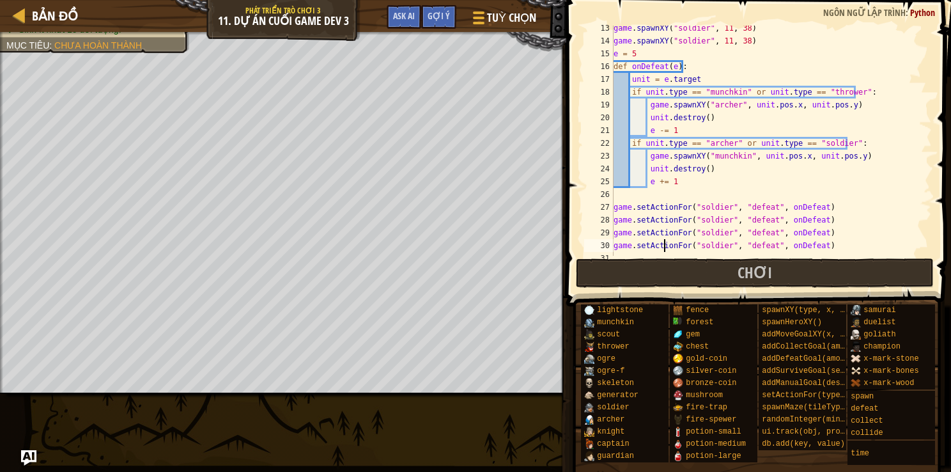
click at [724, 219] on div "game . spawnXY ( "soldier" , 11 , 38 ) game . spawnXY ( "soldier" , 11 , 38 ) e…" at bounding box center [766, 150] width 311 height 256
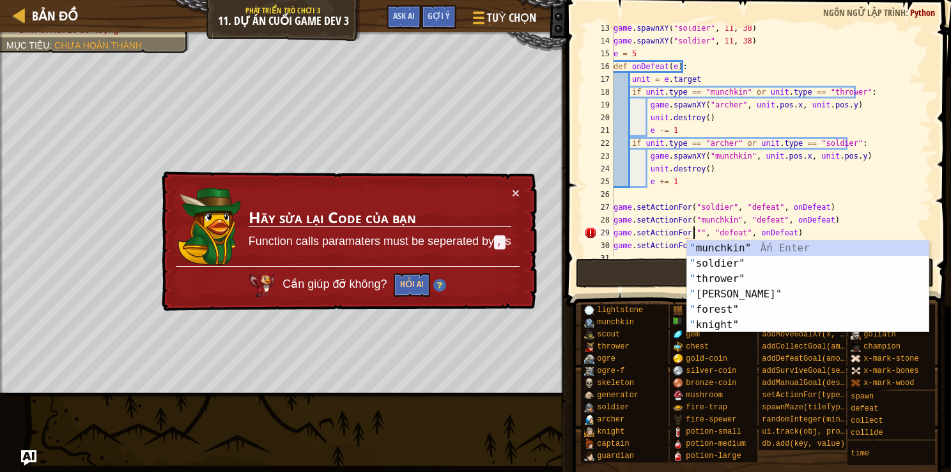
scroll to position [6, 6]
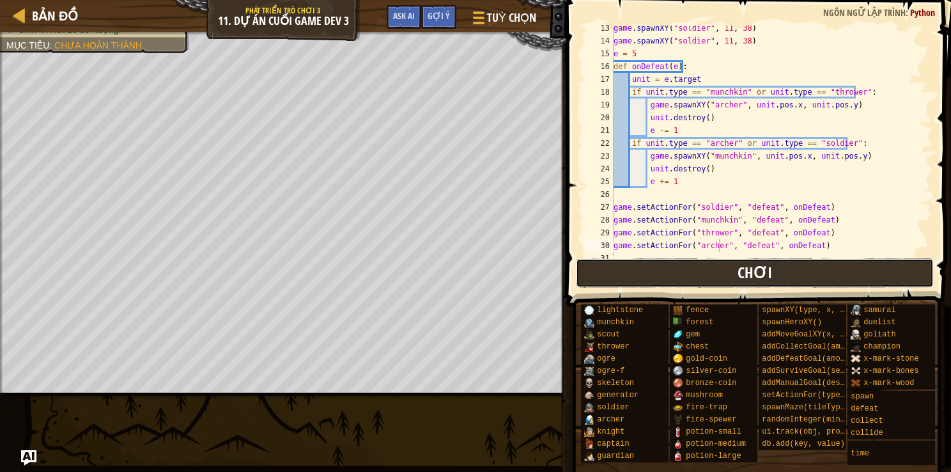
click at [809, 268] on button "Chơi" at bounding box center [755, 272] width 359 height 29
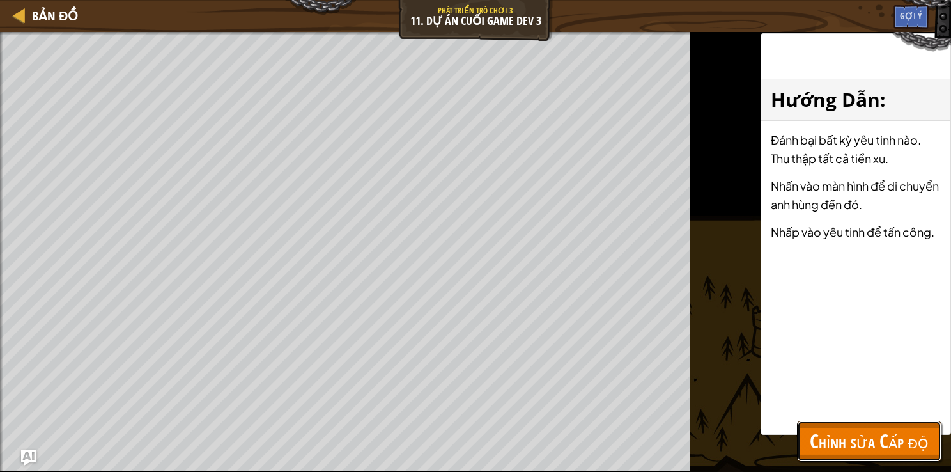
click at [828, 446] on span "Chỉnh sửa Cấp độ" at bounding box center [869, 441] width 119 height 26
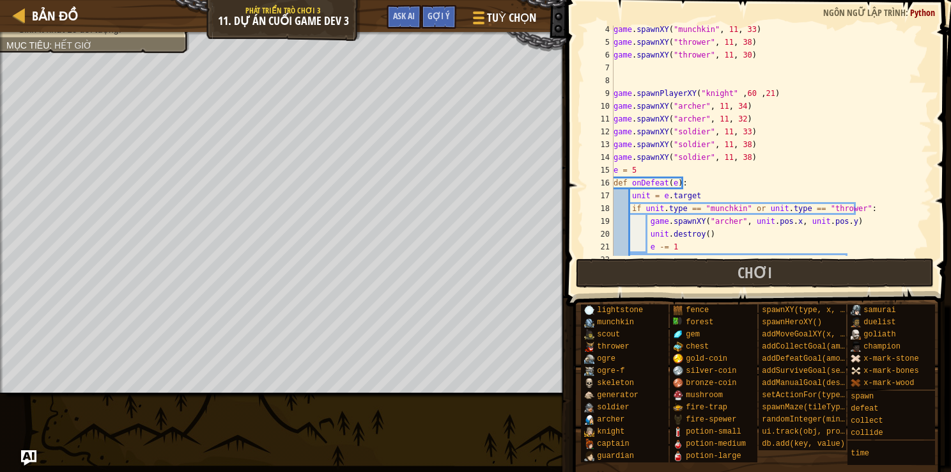
scroll to position [0, 0]
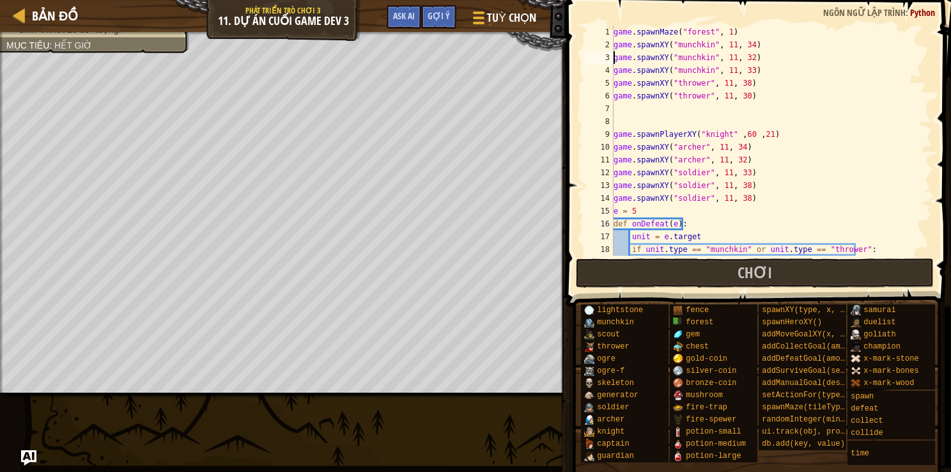
click at [614, 58] on div "game . spawnMaze ( "forest" , 1 ) game . spawnXY ( "munchkin" , 11 , 34 ) game …" at bounding box center [766, 154] width 311 height 256
type textarea "game.spawnXY("thrower", 11, 30)"
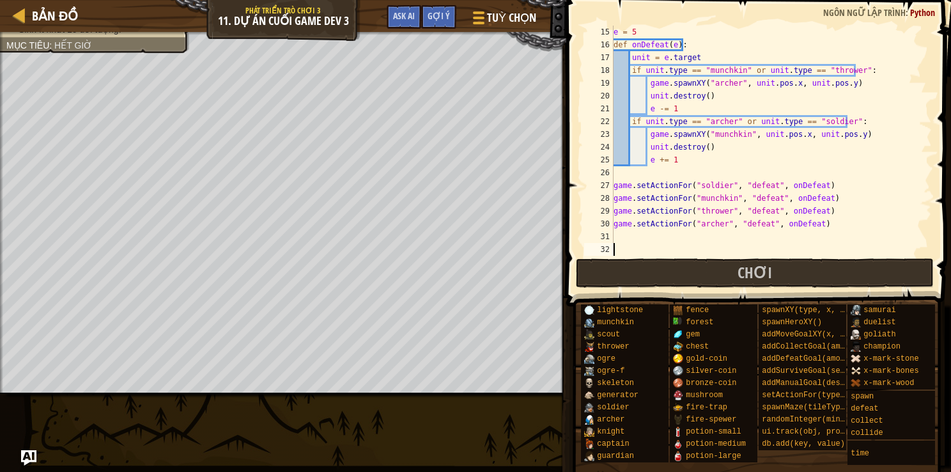
scroll to position [179, 0]
click at [621, 251] on div "e = 5 def onDefeat ( e ) : unit = e . target if unit . type == "munchkin" or un…" at bounding box center [766, 154] width 311 height 256
type textarea "o"
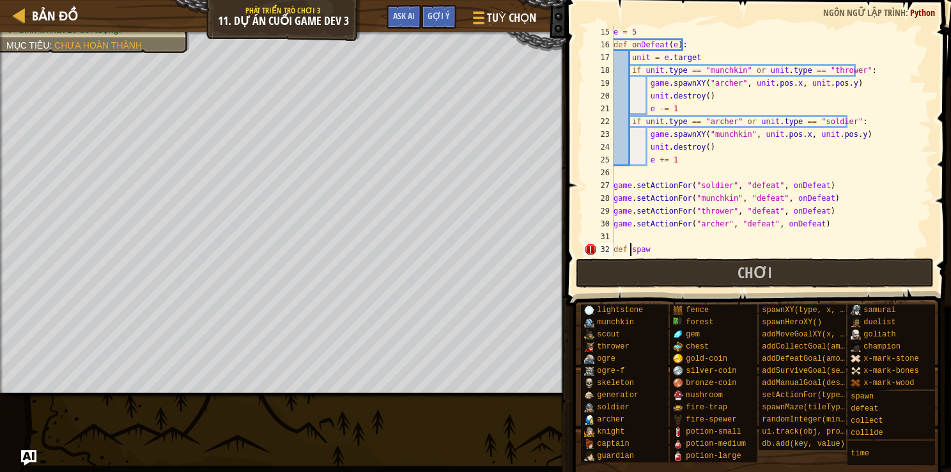
click at [654, 252] on div "e = 5 def onDefeat ( e ) : unit = e . target if unit . type == "munchkin" or un…" at bounding box center [766, 154] width 311 height 256
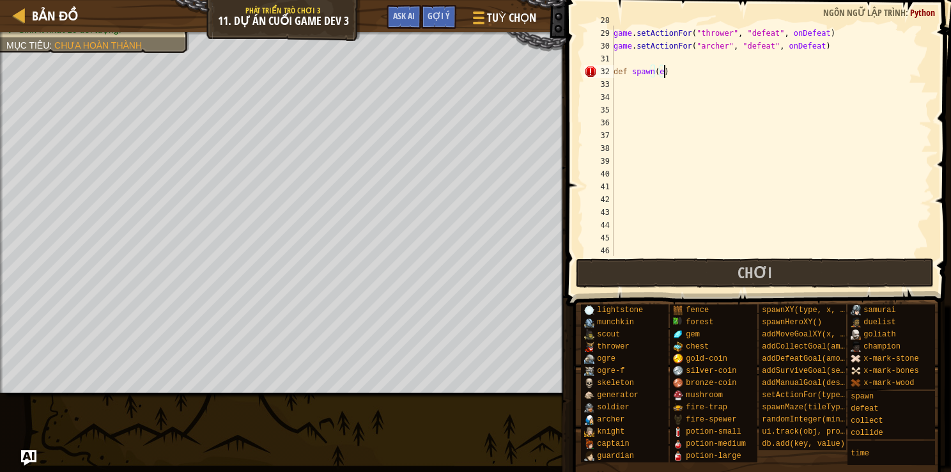
scroll to position [327, 0]
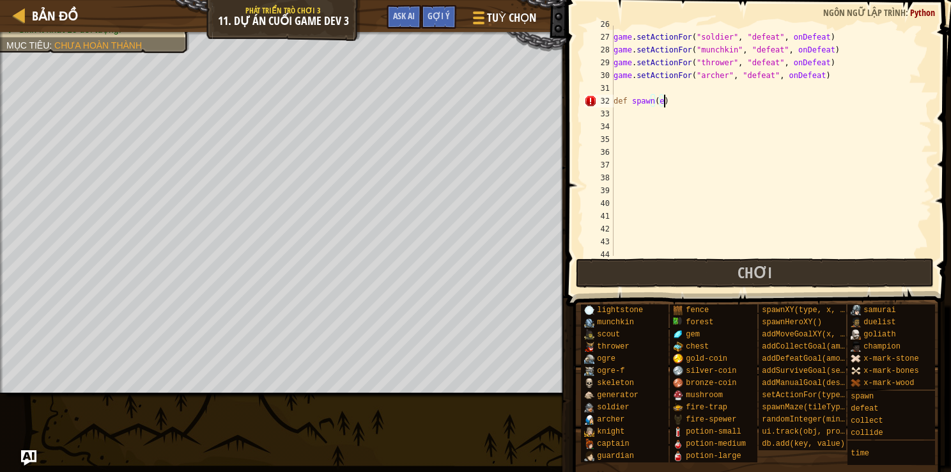
type textarea "e):"
click at [616, 118] on div "game . setActionFor ( "soldier" , "defeat" , onDefeat ) game . setActionFor ( "…" at bounding box center [766, 146] width 311 height 256
type textarea "s"
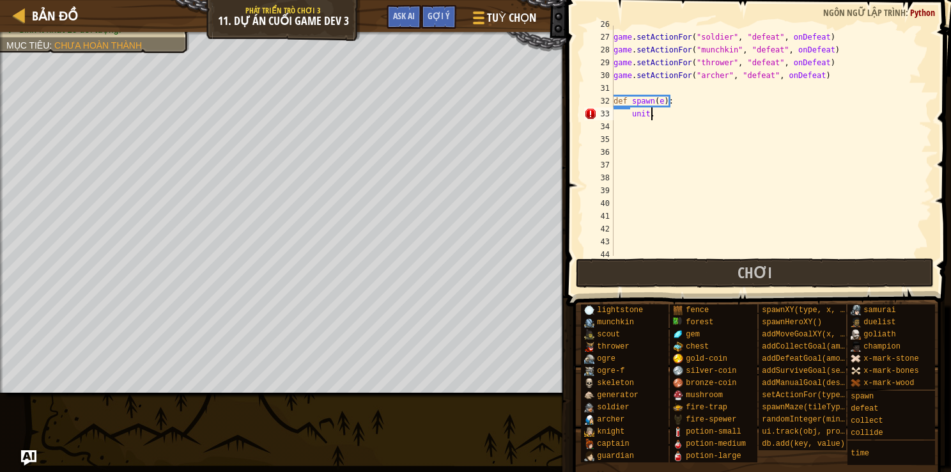
type textarea "a"
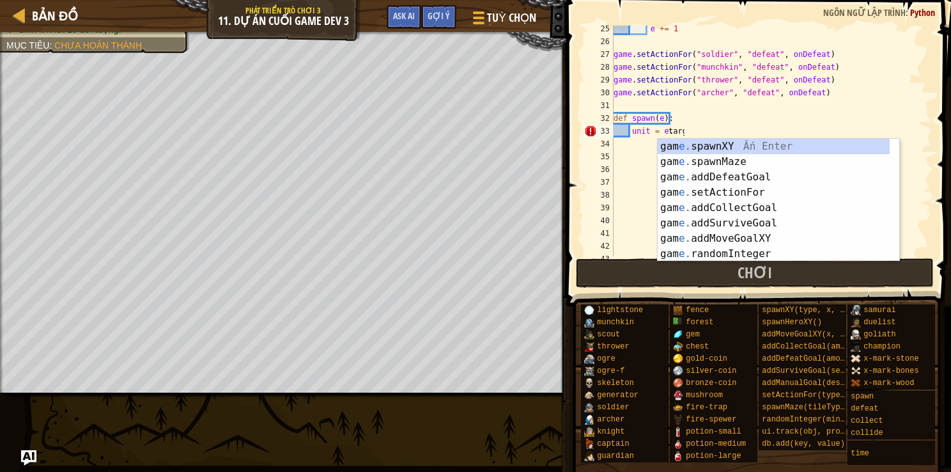
scroll to position [0, 1]
type textarea "tatarget"
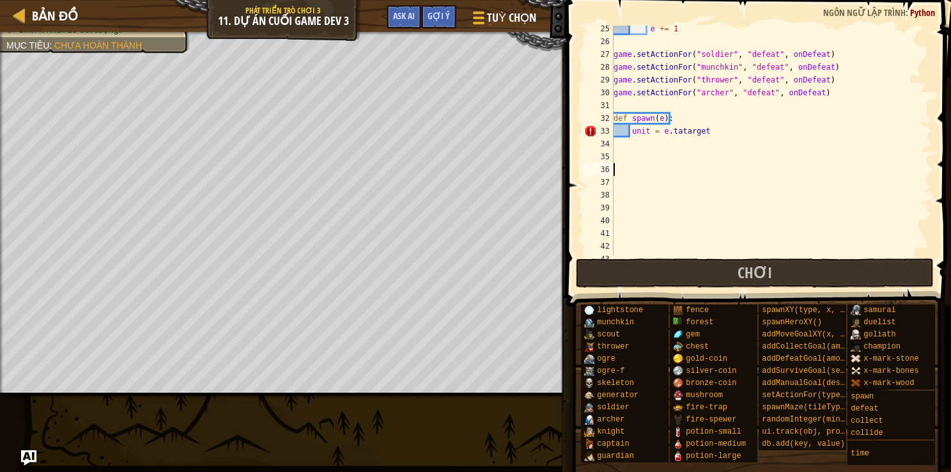
scroll to position [5, 2]
click at [915, 176] on div "e += 1 game . setActionFor ( "soldier" , "defeat" , onDefeat ) game . setAction…" at bounding box center [766, 150] width 311 height 256
click at [675, 130] on div "e += 1 game . setActionFor ( "soldier" , "defeat" , onDefeat ) game . setAction…" at bounding box center [766, 150] width 311 height 256
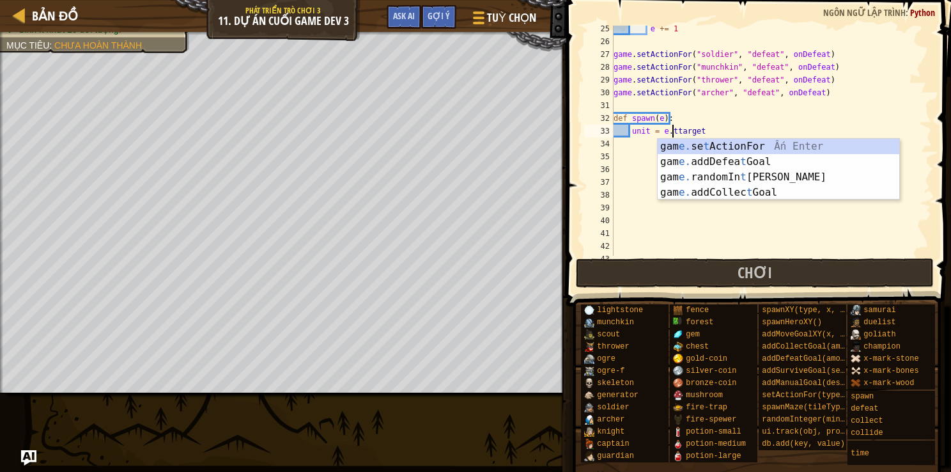
type textarea "unit = [DOMAIN_NAME]"
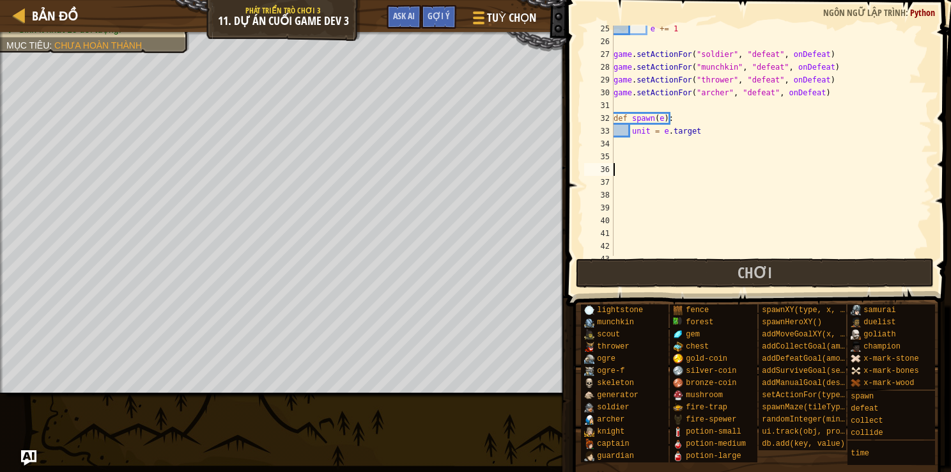
click at [642, 171] on div "e += 1 game . setActionFor ( "soldier" , "defeat" , onDefeat ) game . setAction…" at bounding box center [766, 150] width 311 height 256
click at [701, 129] on div "e += 1 game . setActionFor ( "soldier" , "defeat" , onDefeat ) game . setAction…" at bounding box center [766, 150] width 311 height 256
type textarea "unit = [DOMAIN_NAME]"
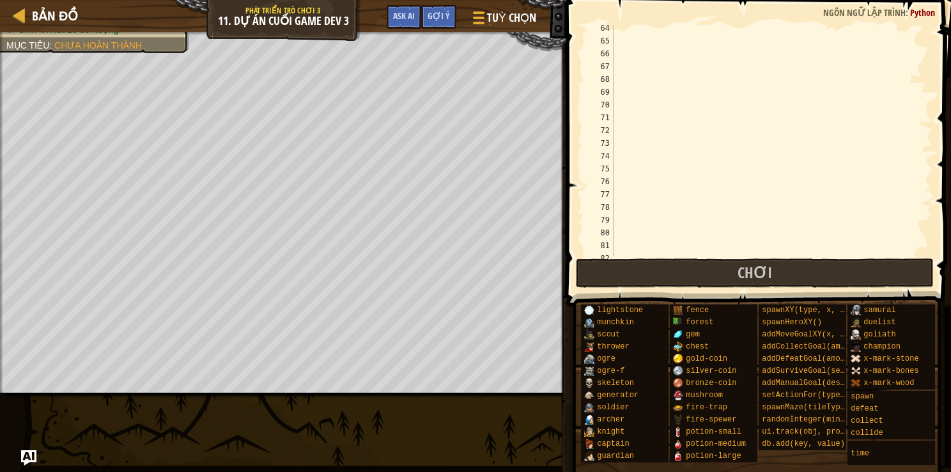
scroll to position [1764, 0]
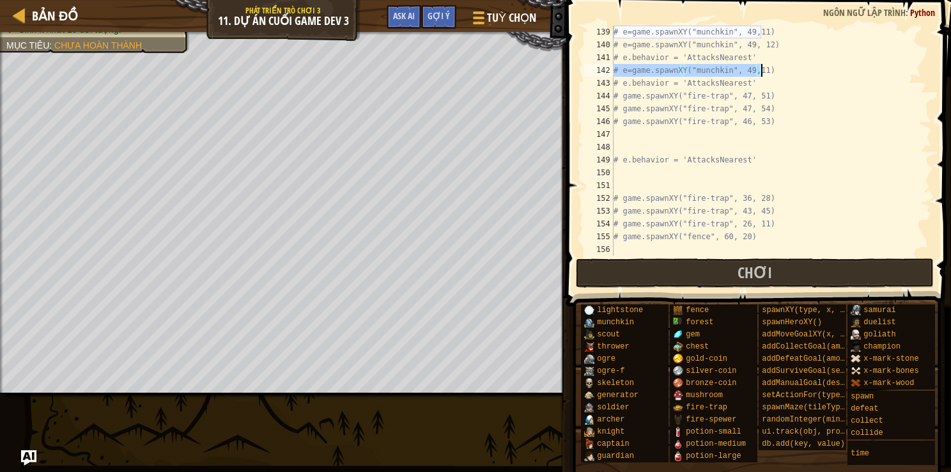
drag, startPoint x: 615, startPoint y: 70, endPoint x: 688, endPoint y: 78, distance: 73.3
click at [688, 78] on div "# e=game.spawnXY("munchkin", 49,11) # e=game.spawnXY("munchkin", 49, 12) # e.be…" at bounding box center [766, 154] width 311 height 256
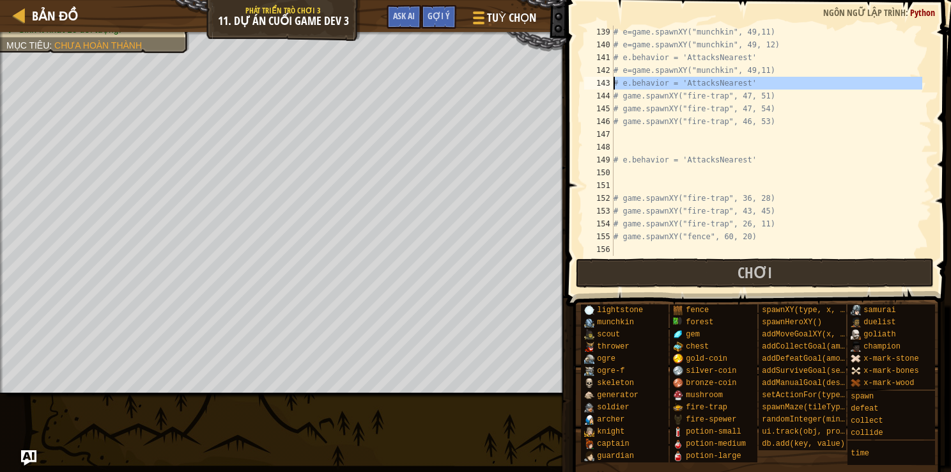
click at [613, 82] on div "143" at bounding box center [598, 83] width 29 height 13
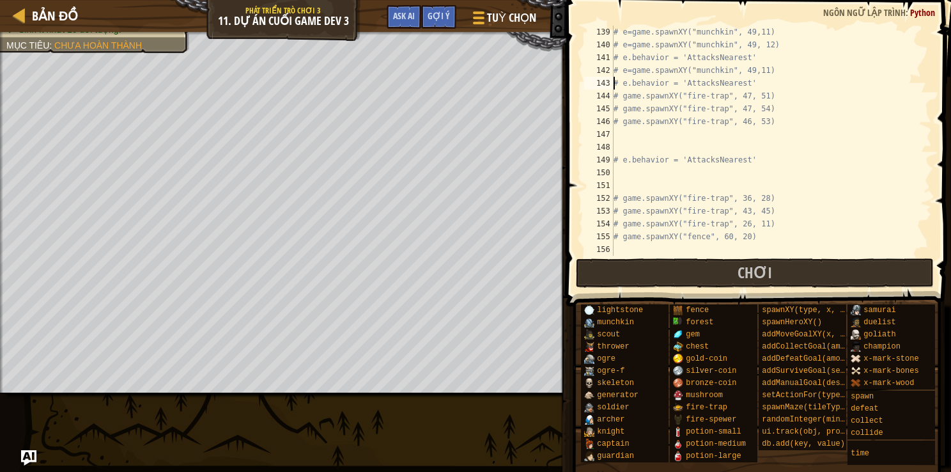
click at [639, 80] on div "# e=game.spawnXY("munchkin", 49,11) # e=game.spawnXY("munchkin", 49, 12) # e.be…" at bounding box center [766, 154] width 311 height 256
drag, startPoint x: 614, startPoint y: 83, endPoint x: 664, endPoint y: 83, distance: 49.9
click at [664, 83] on div "# e=game.spawnXY("munchkin", 49,11) # e=game.spawnXY("munchkin", 49, 12) # e.be…" at bounding box center [766, 154] width 311 height 256
click at [619, 79] on div "# e=game.spawnXY("munchkin", 49,11) # e=game.spawnXY("munchkin", 49, 12) # e.be…" at bounding box center [766, 141] width 311 height 230
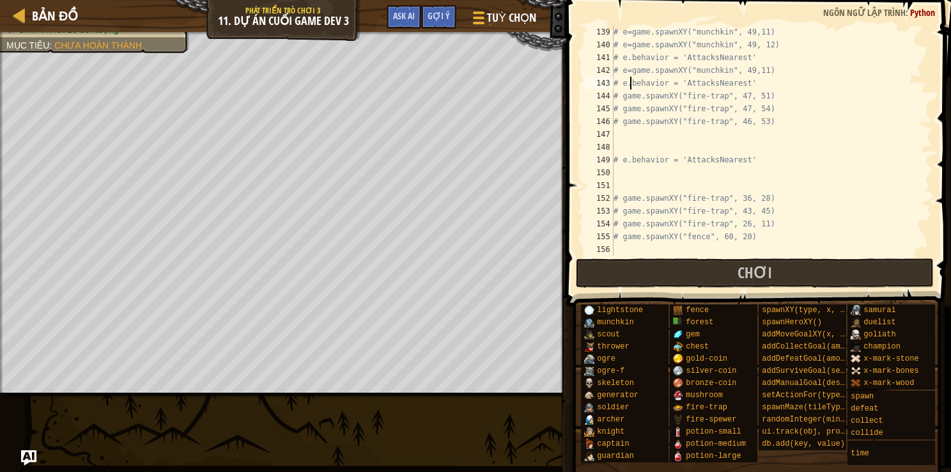
click at [629, 85] on div "# e=game.spawnXY("munchkin", 49,11) # e=game.spawnXY("munchkin", 49, 12) # e.be…" at bounding box center [766, 154] width 311 height 256
drag, startPoint x: 629, startPoint y: 85, endPoint x: 669, endPoint y: 84, distance: 40.3
click at [669, 84] on div "# e=game.spawnXY("munchkin", 49,11) # e=game.spawnXY("munchkin", 49, 12) # e.be…" at bounding box center [766, 154] width 311 height 256
click at [632, 81] on div "# e=game.spawnXY("munchkin", 49,11) # e=game.spawnXY("munchkin", 49, 12) # e.be…" at bounding box center [766, 141] width 311 height 230
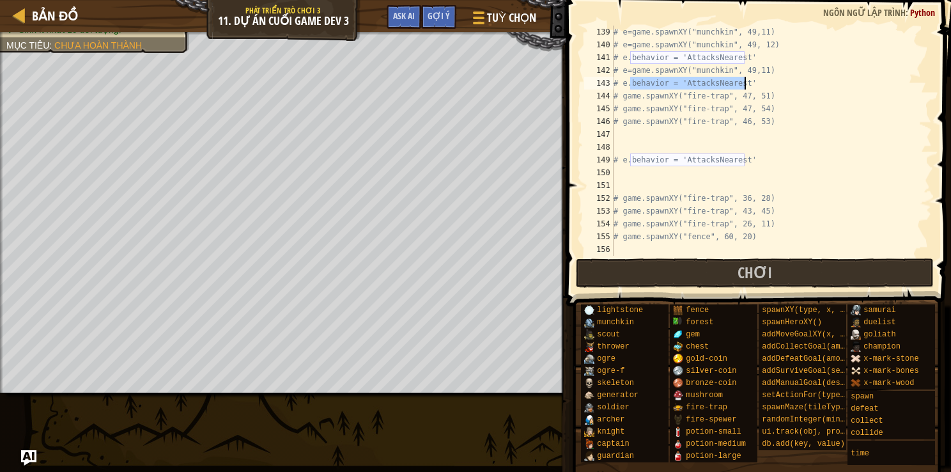
drag, startPoint x: 632, startPoint y: 81, endPoint x: 756, endPoint y: 82, distance: 124.0
click at [756, 82] on div "# e=game.spawnXY("munchkin", 49,11) # e=game.spawnXY("munchkin", 49, 12) # e.be…" at bounding box center [766, 154] width 311 height 256
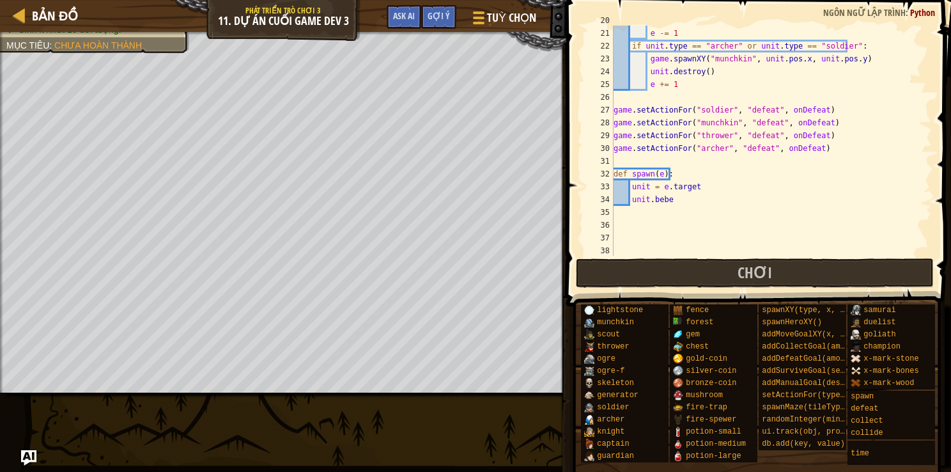
scroll to position [264, 0]
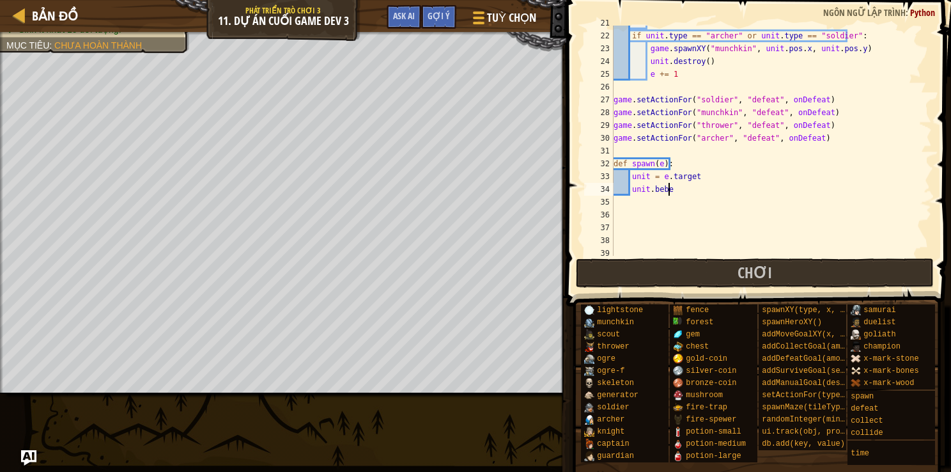
click at [678, 188] on div "e -= 1 if unit . type == "[PERSON_NAME]" or unit . type == "soldier" : game . s…" at bounding box center [766, 145] width 311 height 256
paste textarea "behavior = 'AttacksNearest'"
type textarea "unit.behavior = 'AttacksNearest'"
type textarea "s"
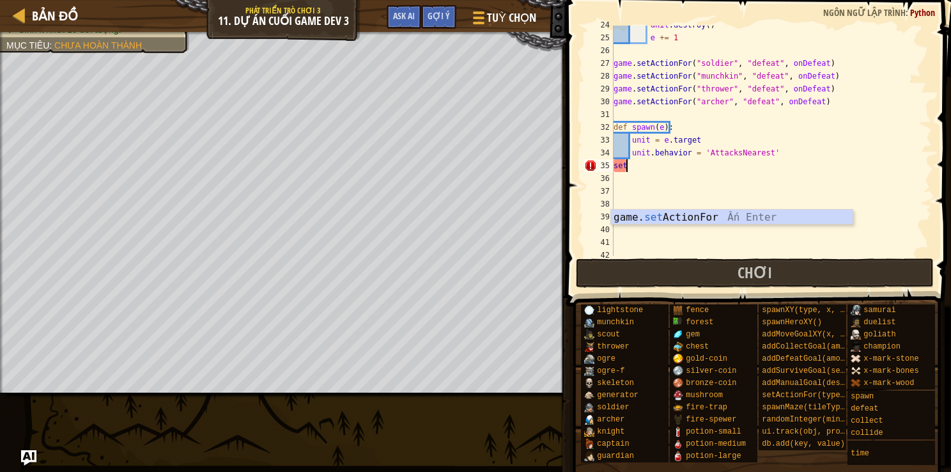
scroll to position [301, 0]
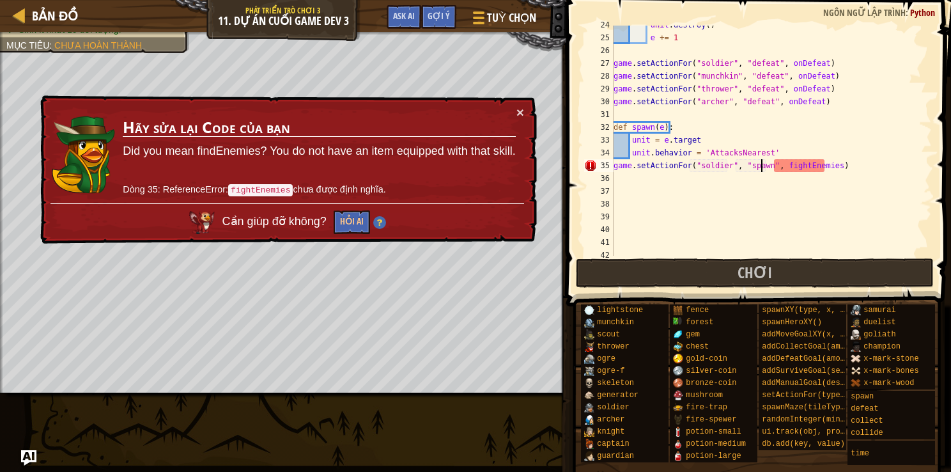
click at [762, 168] on div "unit . destroy ( ) e += 1 game . setActionFor ( "soldier" , "defeat" , onDefeat…" at bounding box center [766, 147] width 311 height 256
click at [825, 165] on div "unit . destroy ( ) e += 1 game . setActionFor ( "soldier" , "defeat" , onDefeat…" at bounding box center [766, 147] width 311 height 256
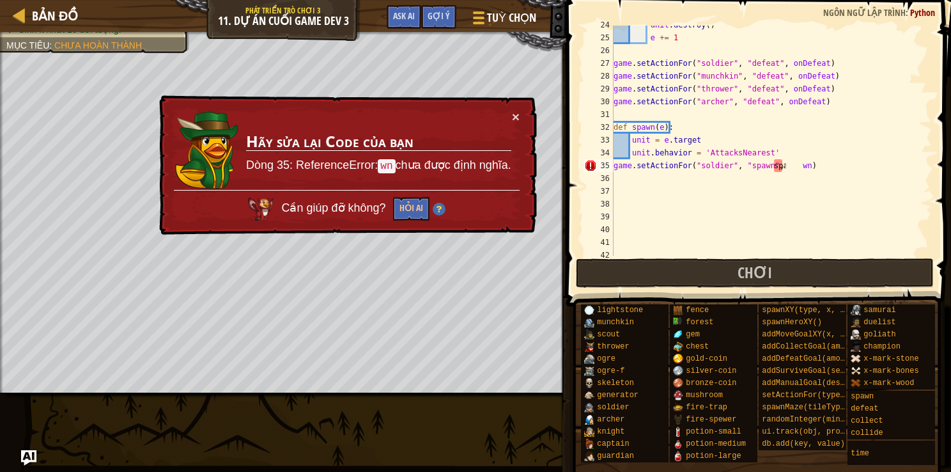
scroll to position [6, 1]
click at [681, 162] on div "unit . destroy ( ) e += 1 game . setActionFor ( "soldier" , "defeat" , onDefeat…" at bounding box center [766, 147] width 311 height 256
type textarea "game.setActionFor("soldier", "spawn", spaspawn)"
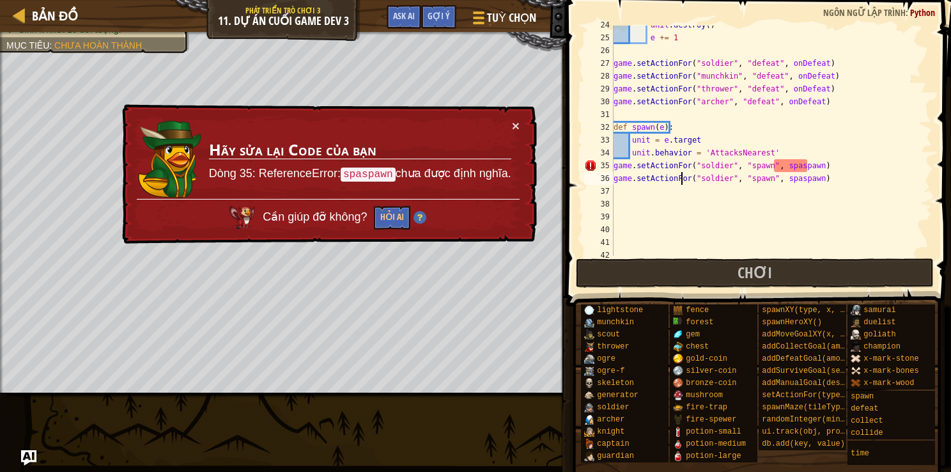
scroll to position [6, 0]
click at [788, 165] on div "unit . destroy ( ) e += 1 game . setActionFor ( "soldier" , "defeat" , onDefeat…" at bounding box center [766, 147] width 311 height 256
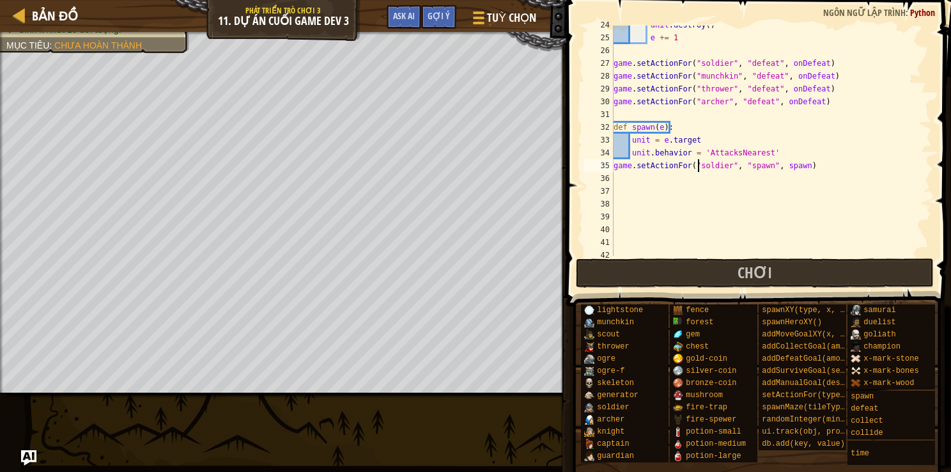
click at [699, 166] on div "unit . destroy ( ) e += 1 game . setActionFor ( "soldier" , "defeat" , onDefeat…" at bounding box center [766, 147] width 311 height 256
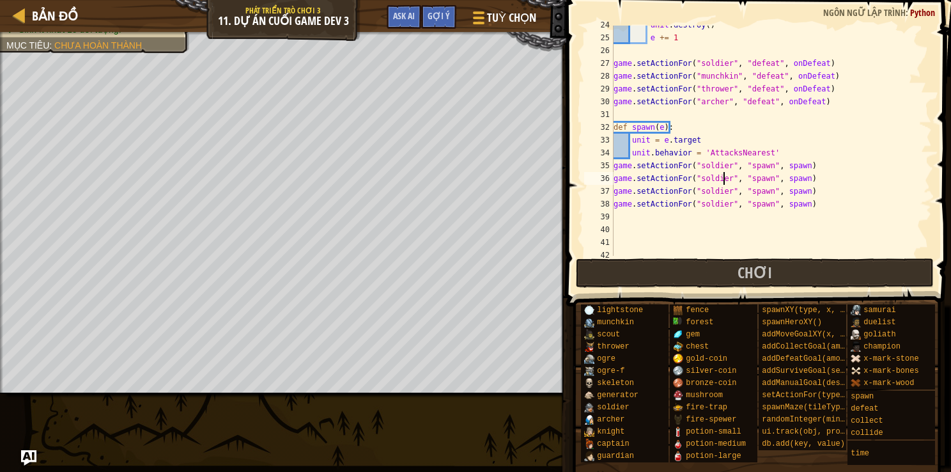
click at [722, 180] on div "unit . destroy ( ) e += 1 game . setActionFor ( "soldier" , "defeat" , onDefeat…" at bounding box center [766, 147] width 311 height 256
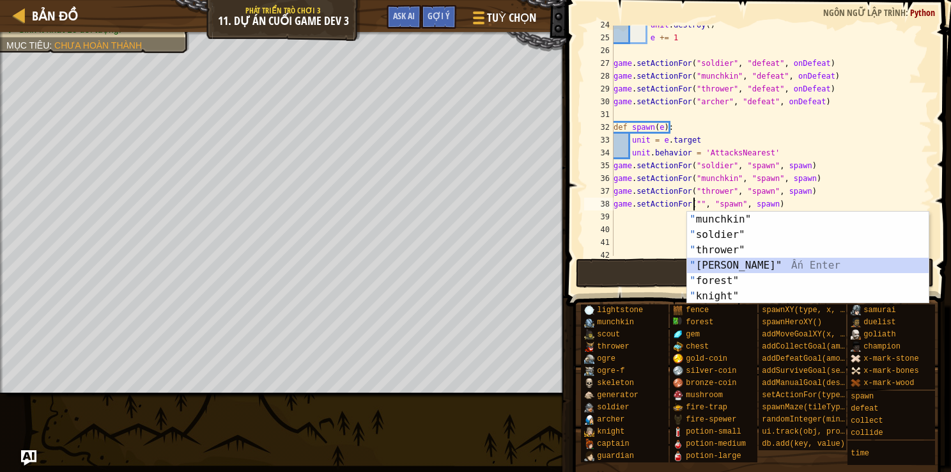
type textarea "game.setActionFor("[PERSON_NAME]", "spawn", spawn)"
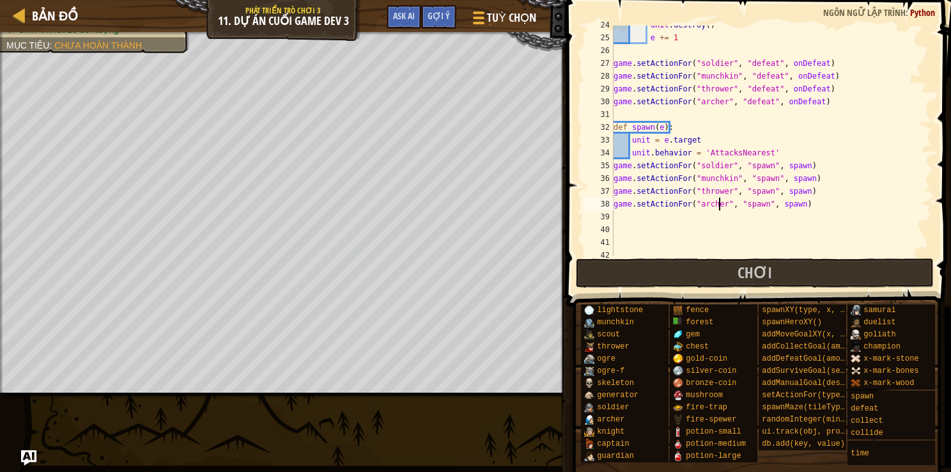
click at [619, 229] on div "unit . destroy ( ) e += 1 game . setActionFor ( "soldier" , "defeat" , onDefeat…" at bounding box center [766, 147] width 311 height 256
type textarea "a"
type textarea "g"
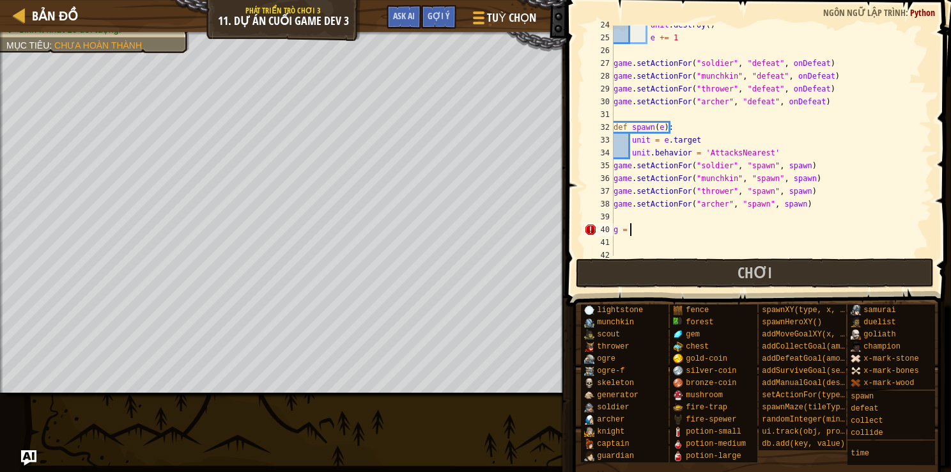
scroll to position [6, 0]
type textarea "s"
type textarea "a"
type textarea "g"
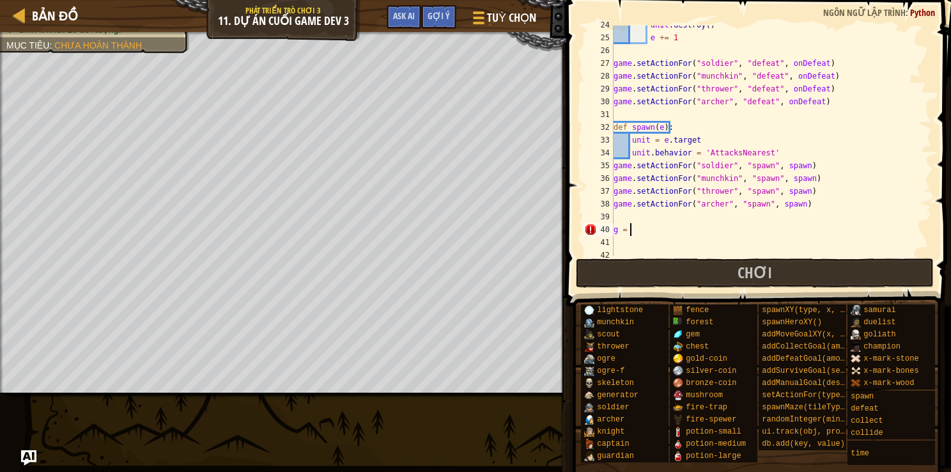
scroll to position [6, 0]
type textarea "# game.spawnXY("fence", 60, 20)"
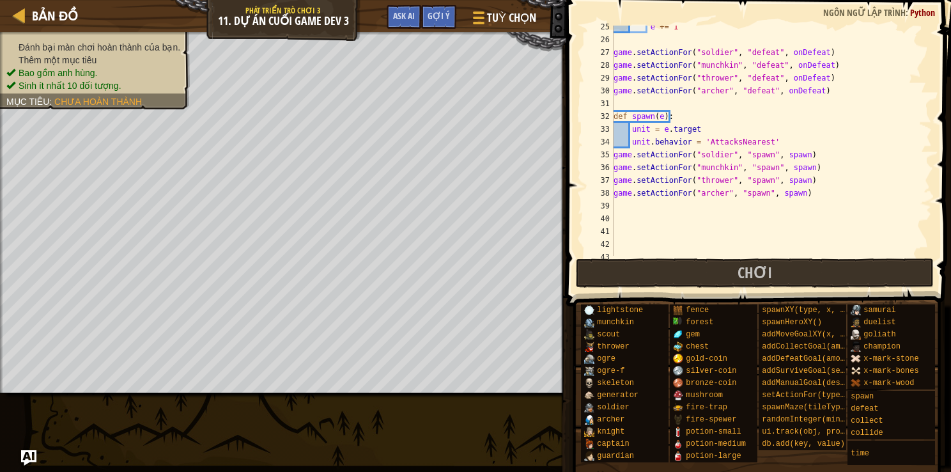
scroll to position [317, 0]
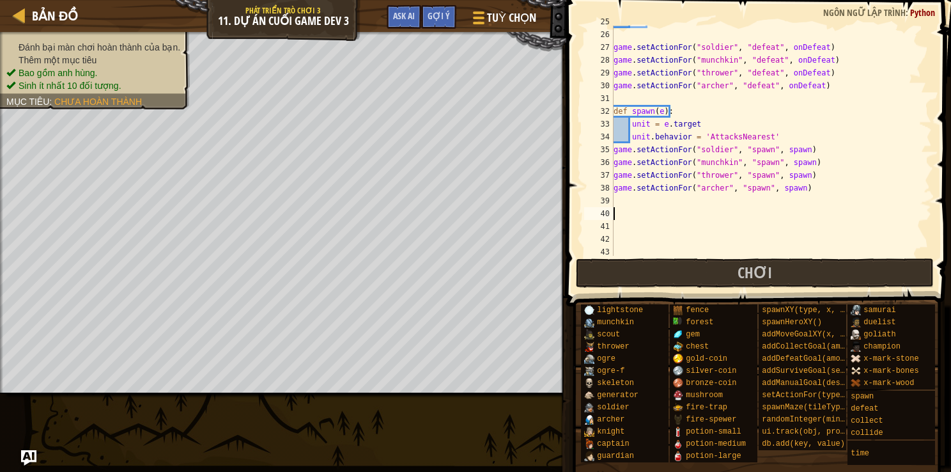
click at [625, 216] on div "e += 1 game . setActionFor ( "soldier" , "defeat" , onDefeat ) game . setAction…" at bounding box center [766, 143] width 311 height 256
type textarea "a"
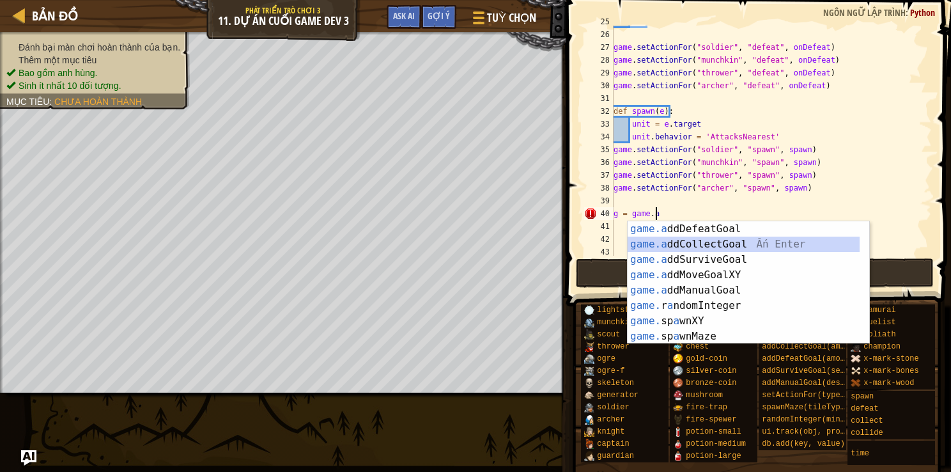
scroll to position [0, 0]
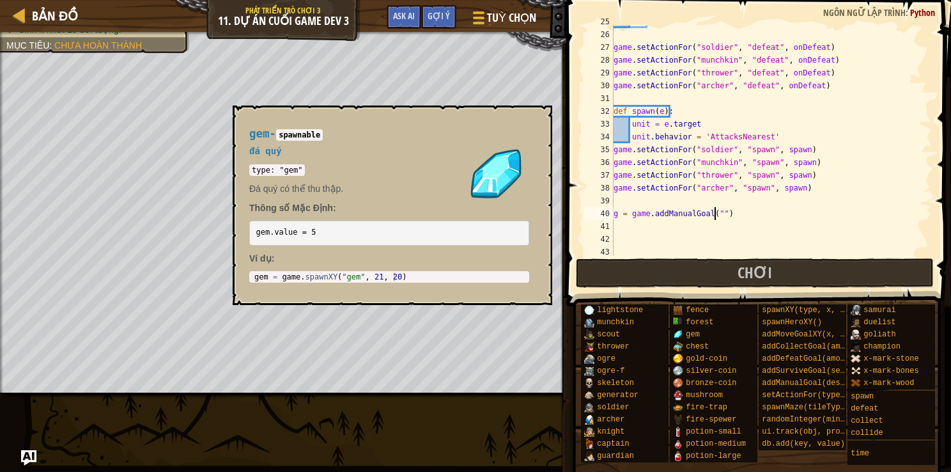
type textarea "h"
type textarea "ư"
type textarea "True:"
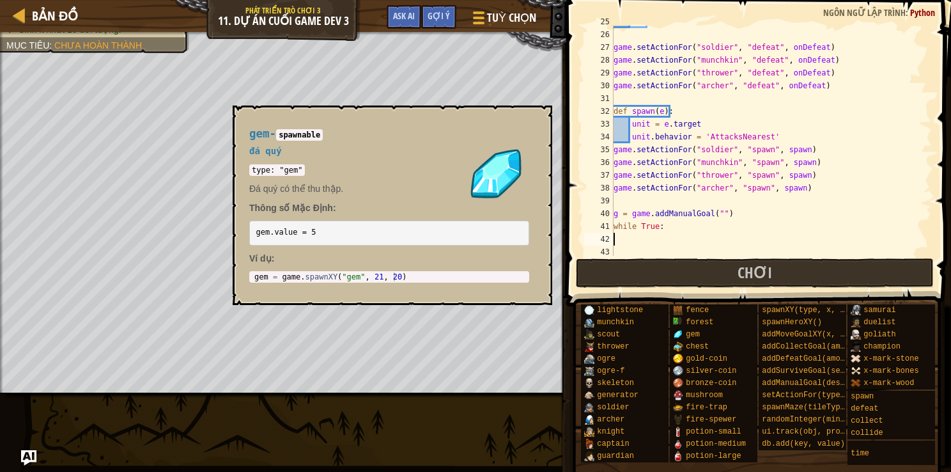
scroll to position [6, 0]
type textarea "e"
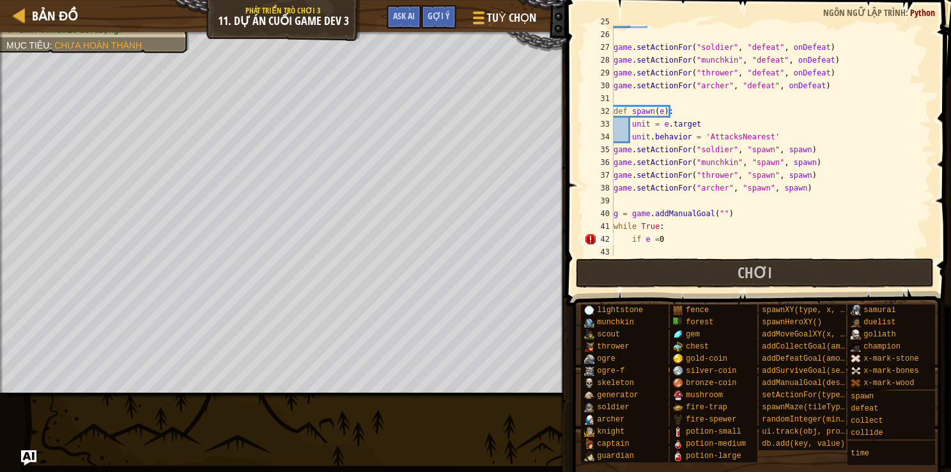
type textarea "00"
click at [619, 247] on div "game . setActionFor ( "soldier" , "defeat" , onDefeat ) game . setActionFor ( "…" at bounding box center [766, 154] width 311 height 256
click at [670, 233] on div "game . setActionFor ( "soldier" , "defeat" , onDefeat ) game . setActionFor ( "…" at bounding box center [766, 154] width 311 height 256
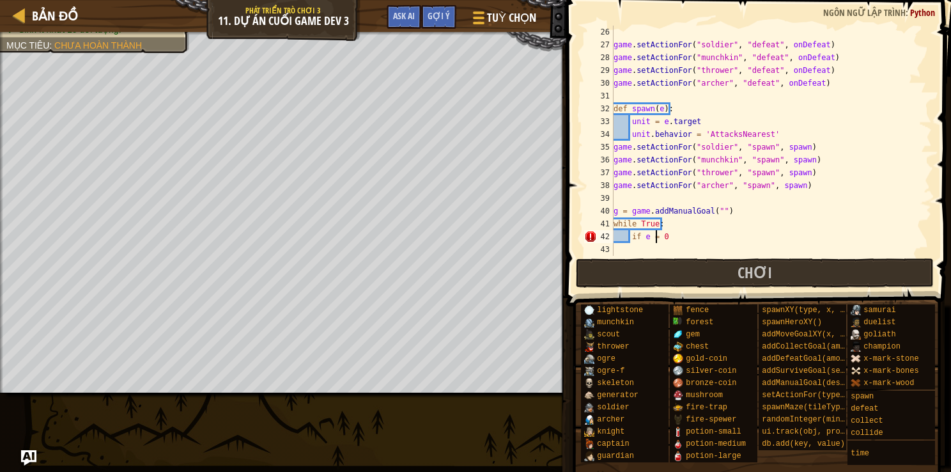
type textarea "if e == 0"
click at [616, 250] on div "game . setActionFor ( "soldier" , "defeat" , onDefeat ) game . setActionFor ( "…" at bounding box center [766, 154] width 311 height 256
click at [675, 235] on div "game . setActionFor ( "soldier" , "defeat" , onDefeat ) game . setActionFor ( "…" at bounding box center [766, 154] width 311 height 256
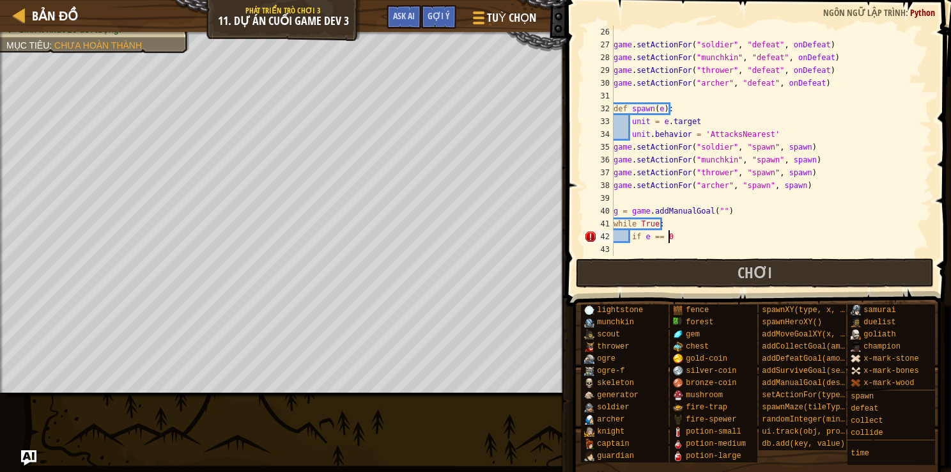
type textarea "0:"
drag, startPoint x: 882, startPoint y: 290, endPoint x: 688, endPoint y: 249, distance: 198.7
click at [688, 249] on div "ss 26 27 28 29 30 31 32 33 34 35 36 37 38 39 40 41 42 43 44 game . setActionFor…" at bounding box center [757, 178] width 389 height 344
click at [688, 249] on div "game . setActionFor ( "soldier" , "defeat" , onDefeat ) game . setActionFor ( "…" at bounding box center [766, 154] width 311 height 256
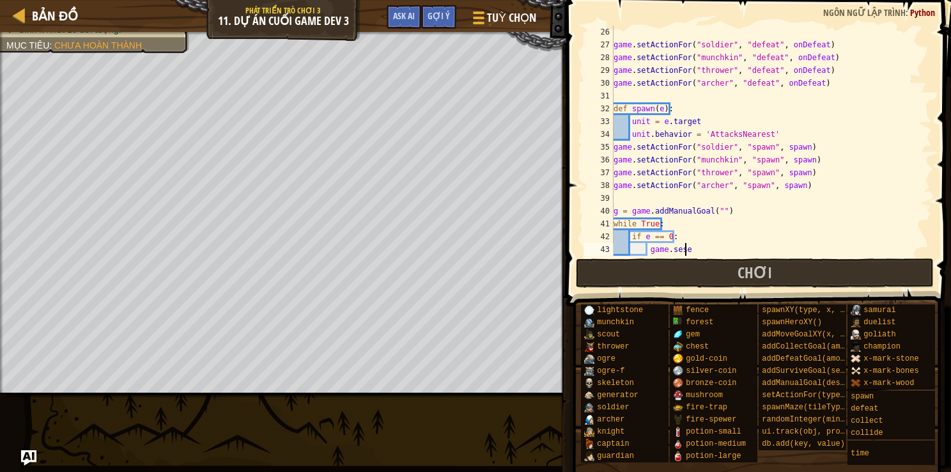
click at [715, 247] on div "game . setActionFor ( "soldier" , "defeat" , onDefeat ) game . setActionFor ( "…" at bounding box center [766, 154] width 311 height 256
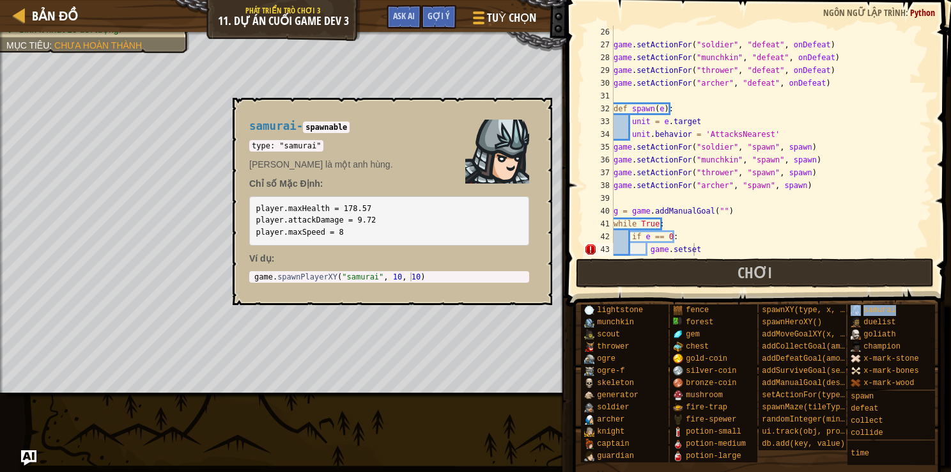
scroll to position [5, 1]
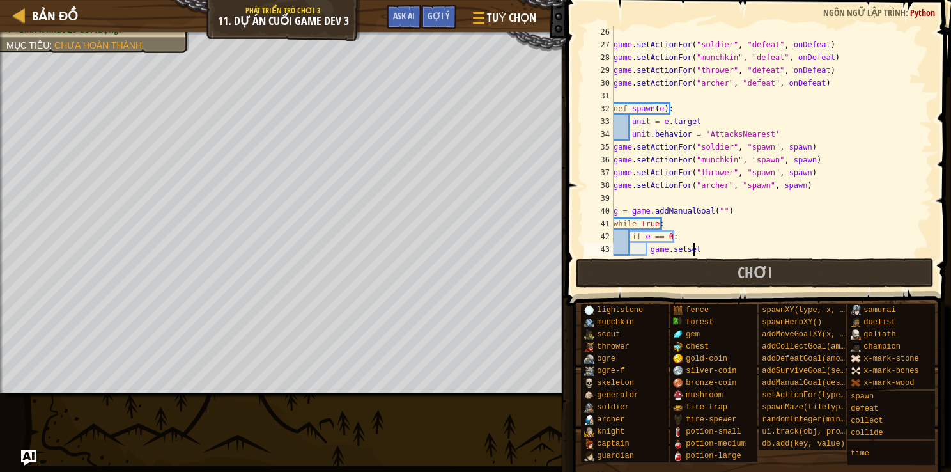
click at [702, 250] on div "game . setActionFor ( "soldier" , "defeat" , onDefeat ) game . setActionFor ( "…" at bounding box center [766, 154] width 311 height 256
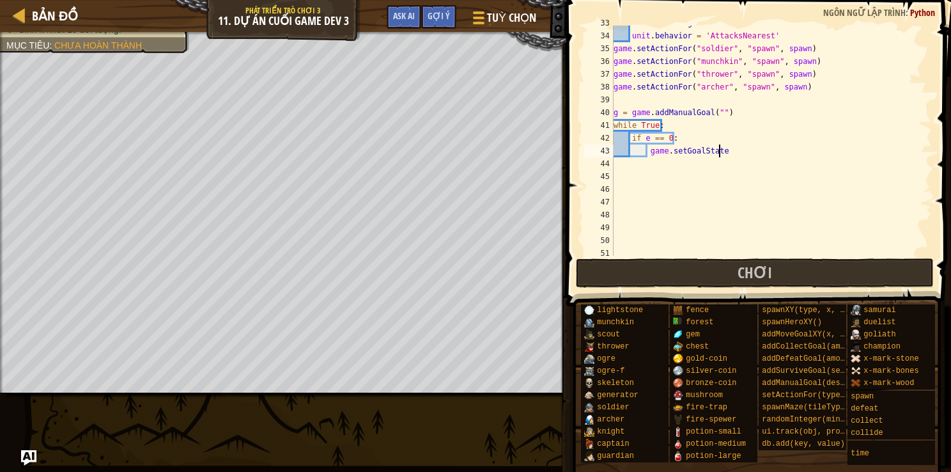
scroll to position [10, 0]
type textarea "game.setGoalState"
